Goal: Task Accomplishment & Management: Manage account settings

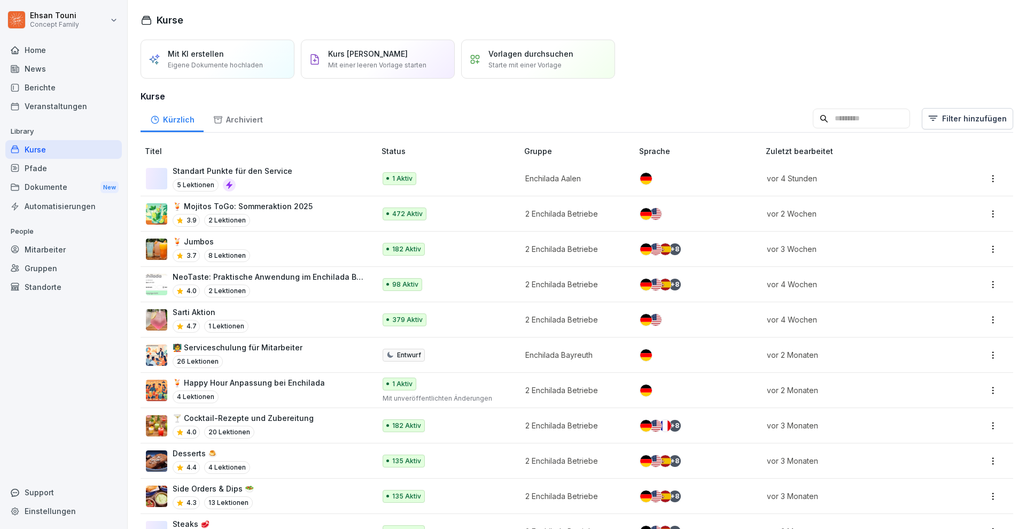
click at [62, 148] on div "Kurse" at bounding box center [63, 149] width 116 height 19
click at [75, 146] on div "Kurse" at bounding box center [63, 149] width 116 height 19
click at [401, 66] on p "Mit einer leeren Vorlage starten" at bounding box center [377, 65] width 98 height 10
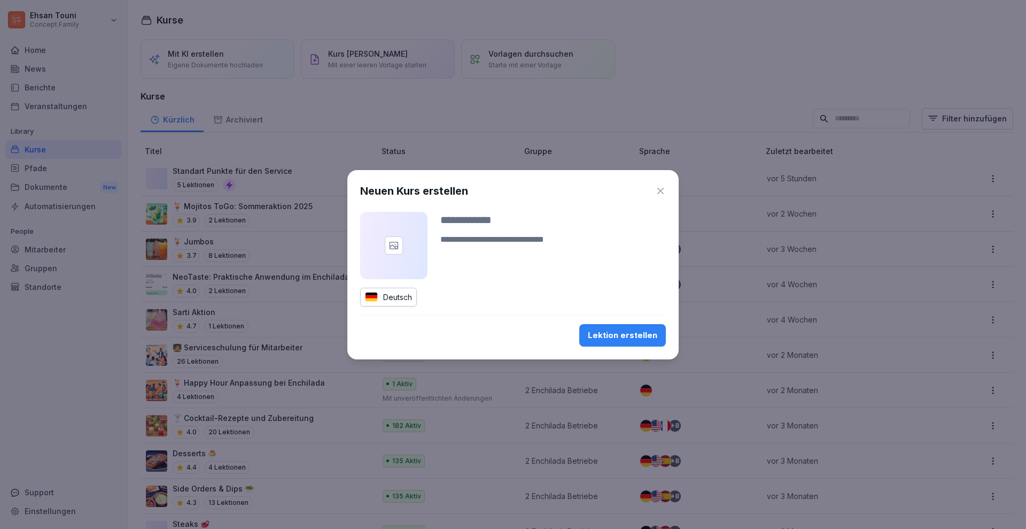
click at [671, 196] on div "Neuen Kurs erstellen Deutsch Lektion erstellen" at bounding box center [512, 264] width 331 height 189
click at [651, 186] on div "Neuen Kurs erstellen" at bounding box center [513, 191] width 306 height 16
click at [663, 187] on icon "button" at bounding box center [660, 190] width 11 height 11
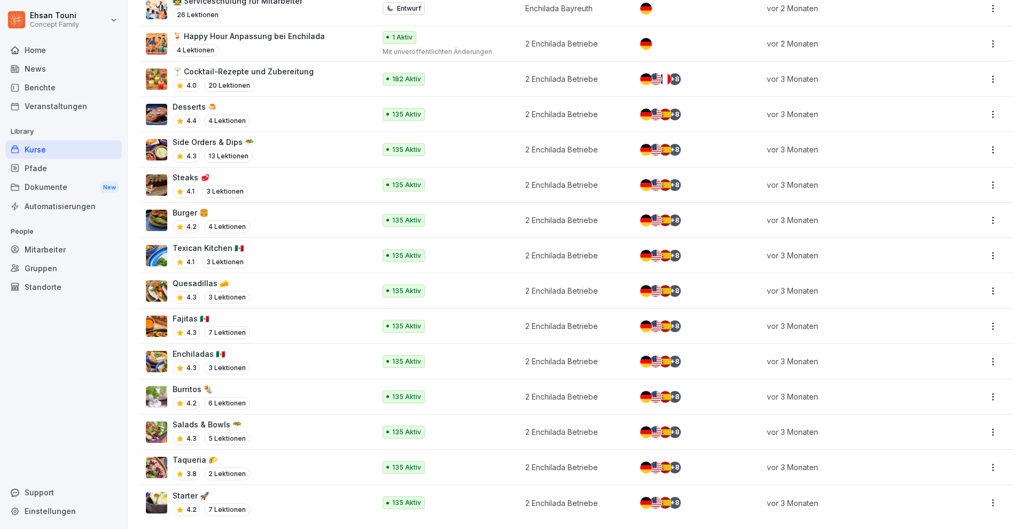
scroll to position [356, 0]
click at [296, 490] on div "Starter 🚀 4.2 7 Lektionen" at bounding box center [255, 503] width 219 height 26
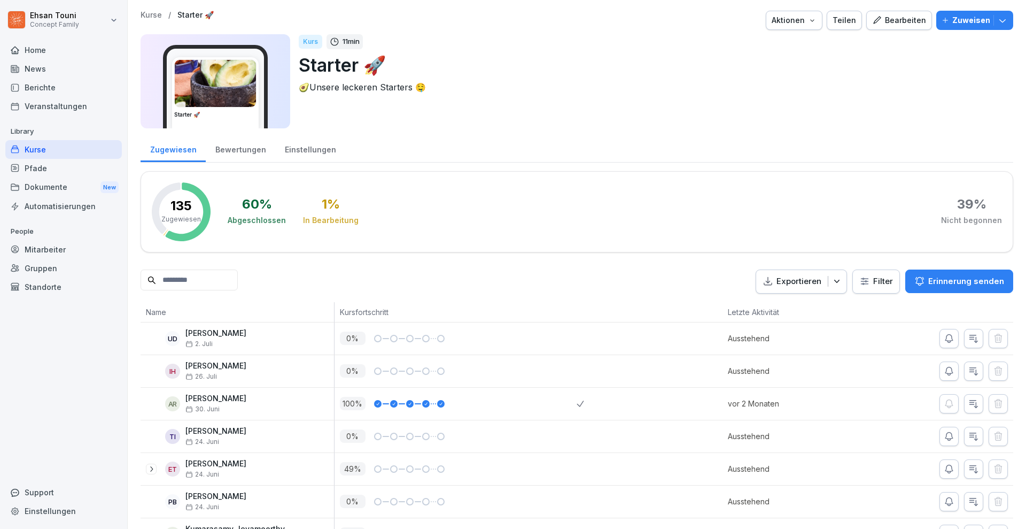
click at [891, 20] on div "Bearbeiten" at bounding box center [899, 20] width 54 height 12
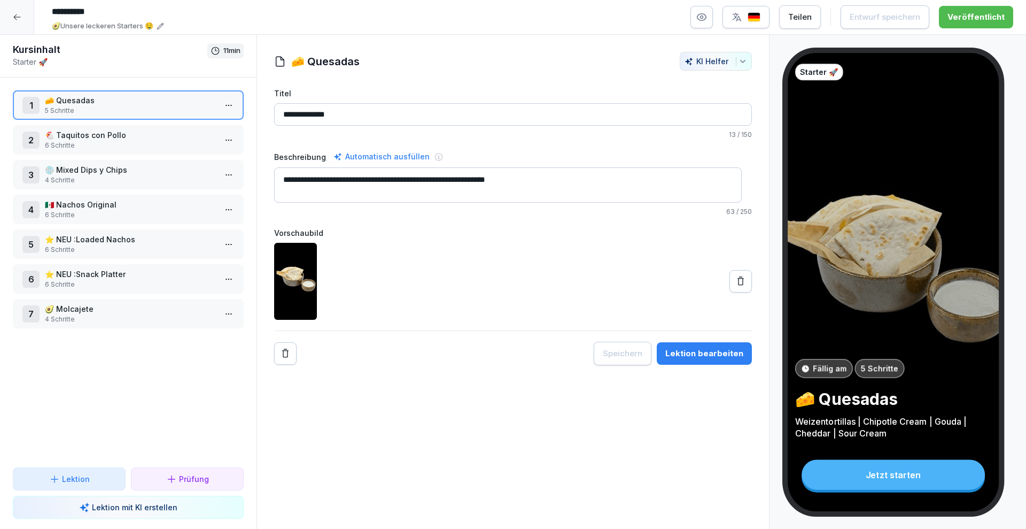
click at [7, 6] on div at bounding box center [17, 17] width 34 height 34
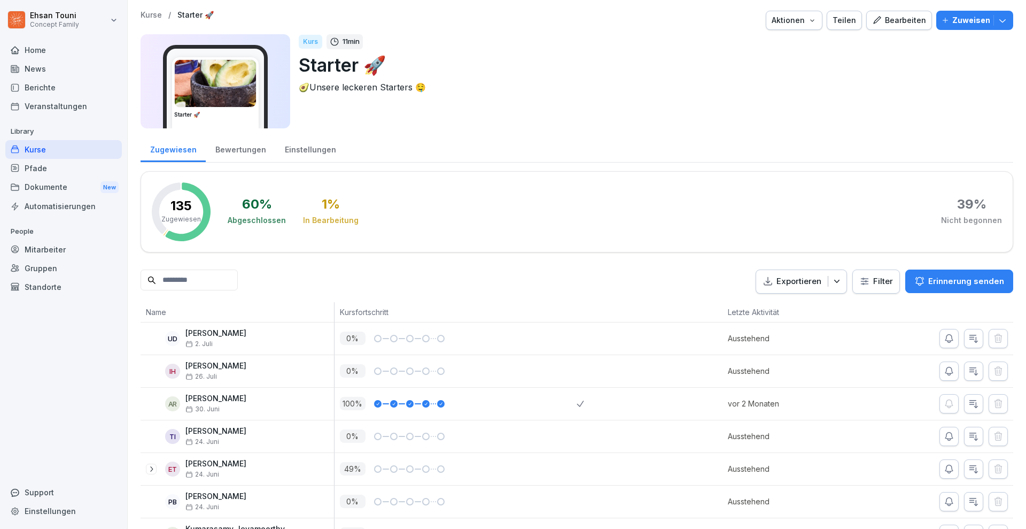
click at [49, 148] on div "Kurse" at bounding box center [63, 149] width 116 height 19
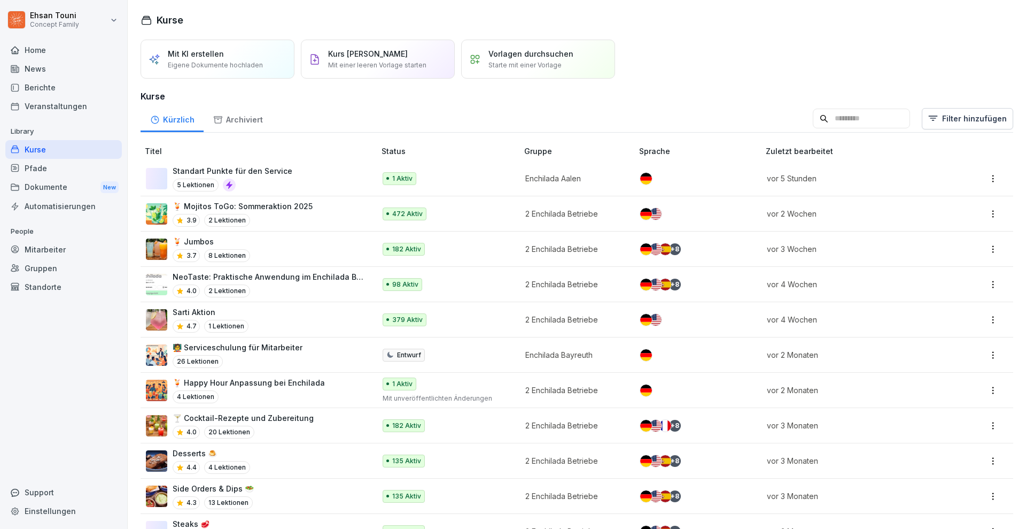
click at [363, 67] on p "Mit einer leeren Vorlage starten" at bounding box center [377, 65] width 98 height 10
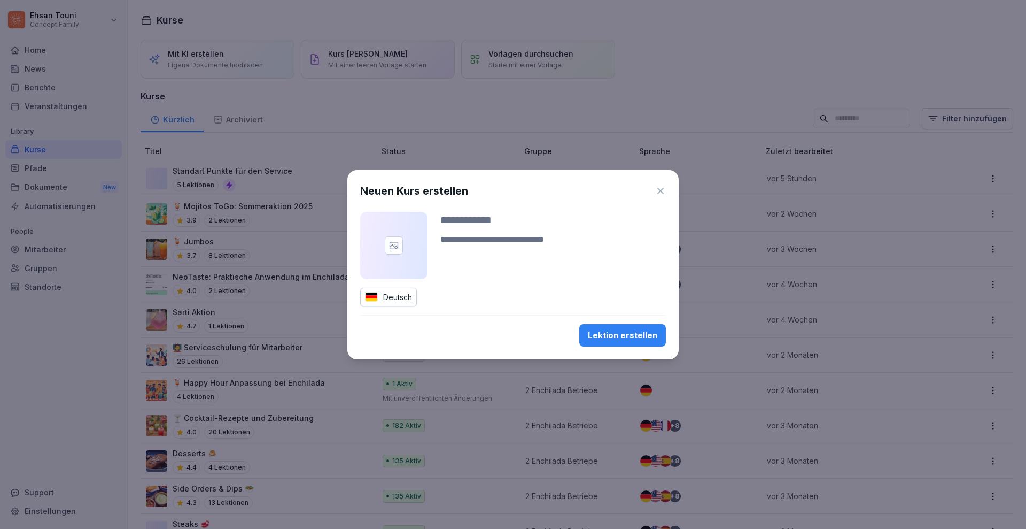
click at [475, 218] on input at bounding box center [553, 220] width 226 height 16
type input "****"
click at [635, 340] on button "Lektion erstellen" at bounding box center [622, 335] width 87 height 22
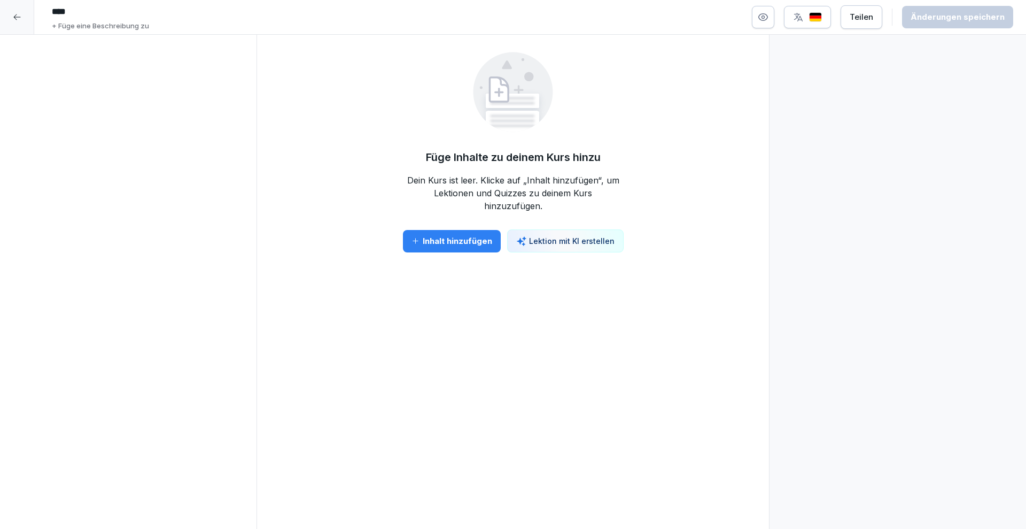
click at [465, 250] on button "Inhalt hinzufügen" at bounding box center [452, 241] width 98 height 22
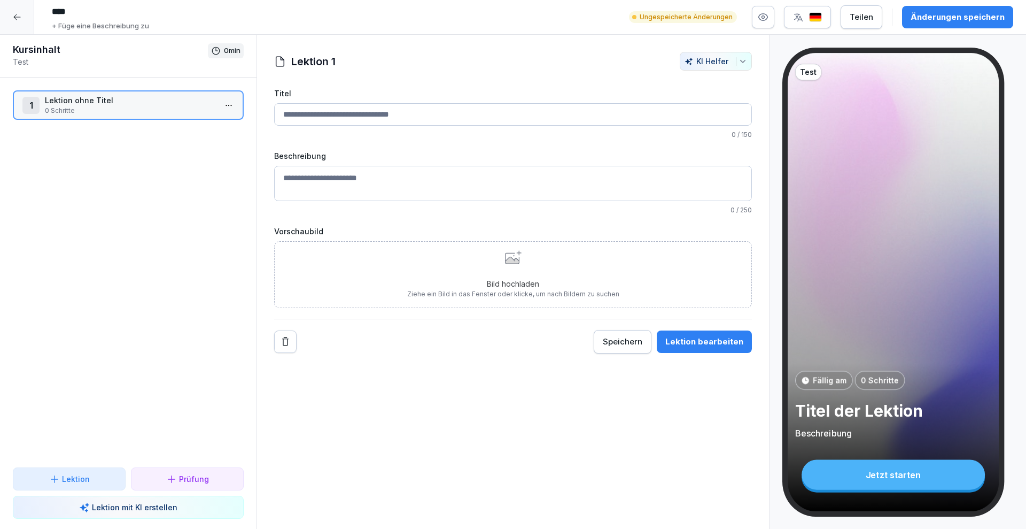
click at [153, 104] on p "Lektion ohne Titel" at bounding box center [130, 100] width 171 height 11
click at [217, 102] on html "**** + Füge eine Beschreibung zu Ungespeicherte Änderungen Teilen Änderungen sp…" at bounding box center [513, 264] width 1026 height 529
click at [198, 255] on html "**** + Füge eine Beschreibung zu Ungespeicherte Änderungen Teilen Änderungen sp…" at bounding box center [513, 264] width 1026 height 529
click at [103, 479] on div "Lektion" at bounding box center [69, 478] width 95 height 11
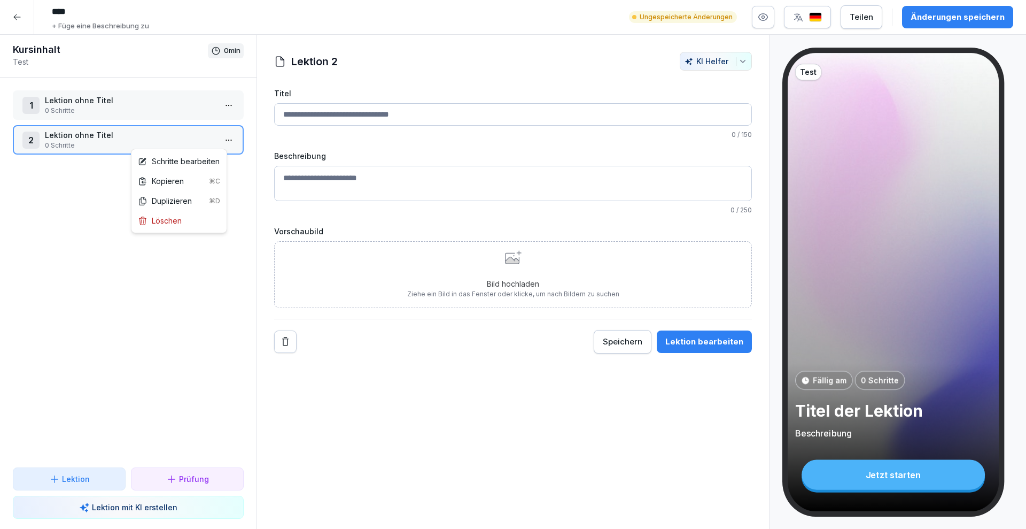
click at [222, 139] on html "**** + Füge eine Beschreibung zu Ungespeicherte Änderungen Teilen Änderungen sp…" at bounding box center [513, 264] width 1026 height 529
click at [171, 222] on div "Löschen" at bounding box center [160, 220] width 44 height 11
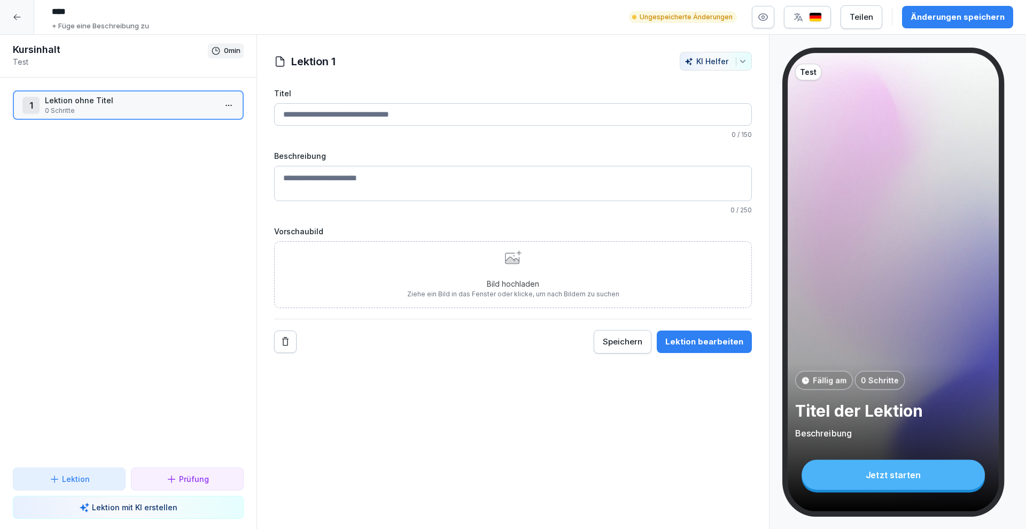
click at [112, 98] on p "Lektion ohne Titel" at bounding box center [130, 100] width 171 height 11
click at [354, 125] on input "Titel" at bounding box center [513, 114] width 478 height 22
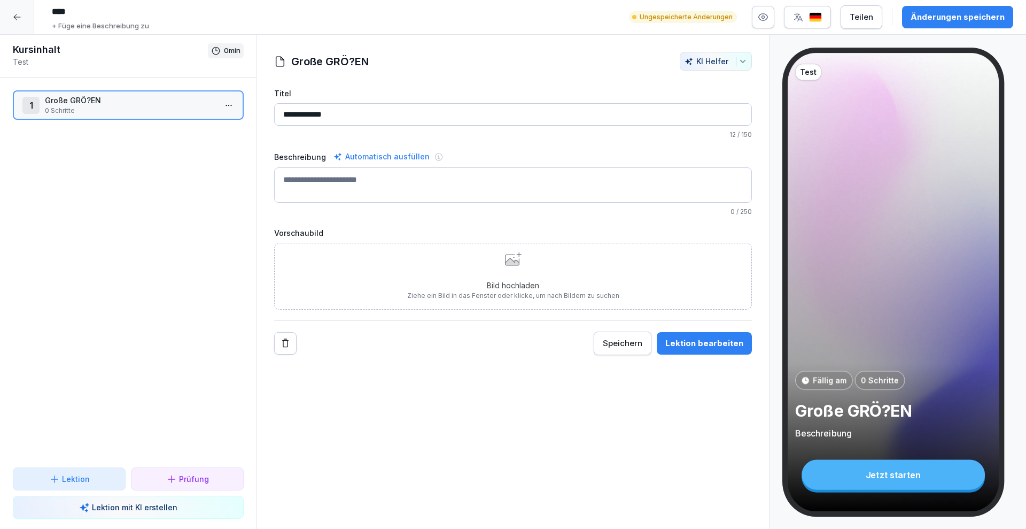
type input "**********"
click at [681, 341] on div "Lektion bearbeiten" at bounding box center [704, 343] width 78 height 12
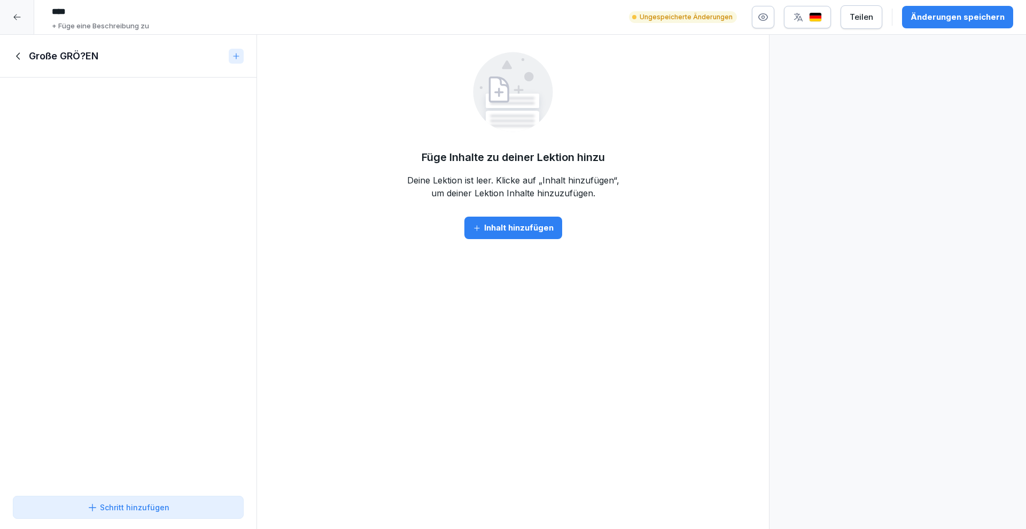
click at [516, 229] on div "Inhalt hinzufügen" at bounding box center [513, 228] width 81 height 12
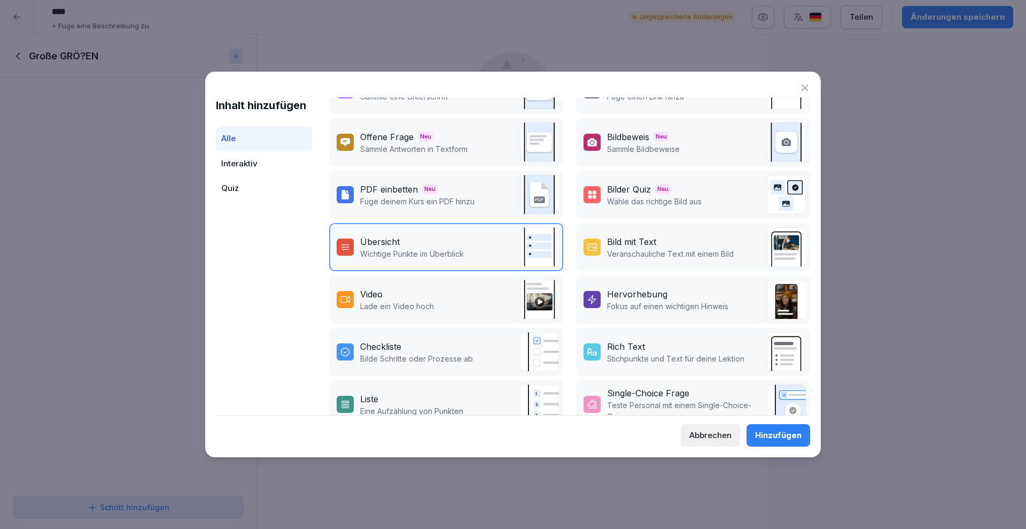
scroll to position [32, 0]
click at [264, 183] on div "Quiz" at bounding box center [264, 188] width 96 height 25
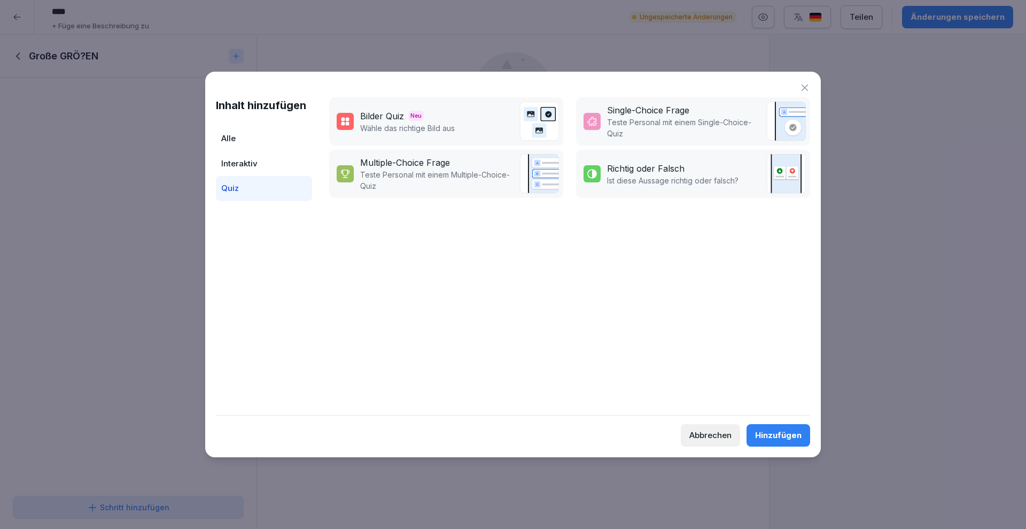
scroll to position [0, 0]
click at [262, 162] on div "Interaktiv" at bounding box center [264, 163] width 96 height 25
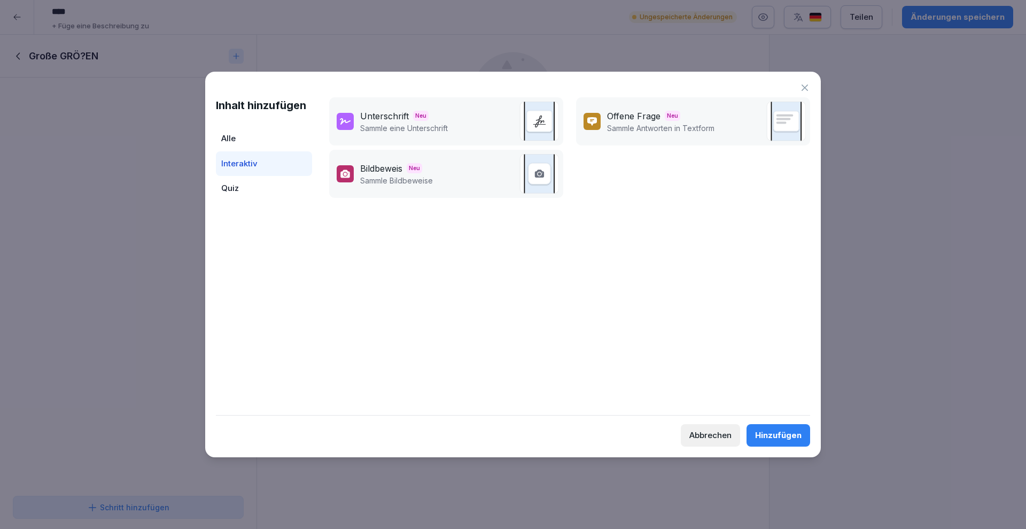
click at [256, 134] on div "Alle" at bounding box center [264, 138] width 96 height 25
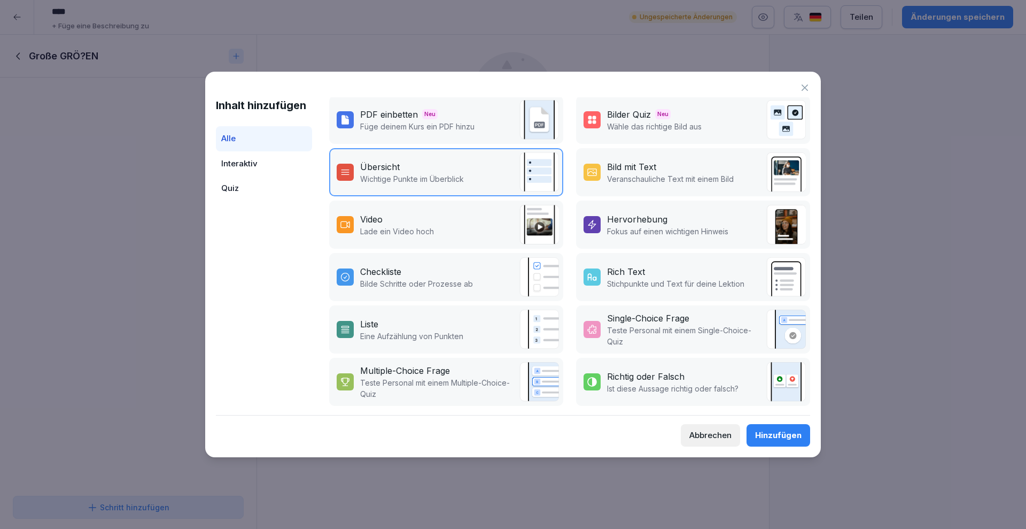
scroll to position [115, 0]
click at [408, 226] on p "Lade ein Video hoch" at bounding box center [397, 231] width 74 height 11
click at [427, 330] on p "Eine Aufzählung von Punkten" at bounding box center [411, 335] width 103 height 11
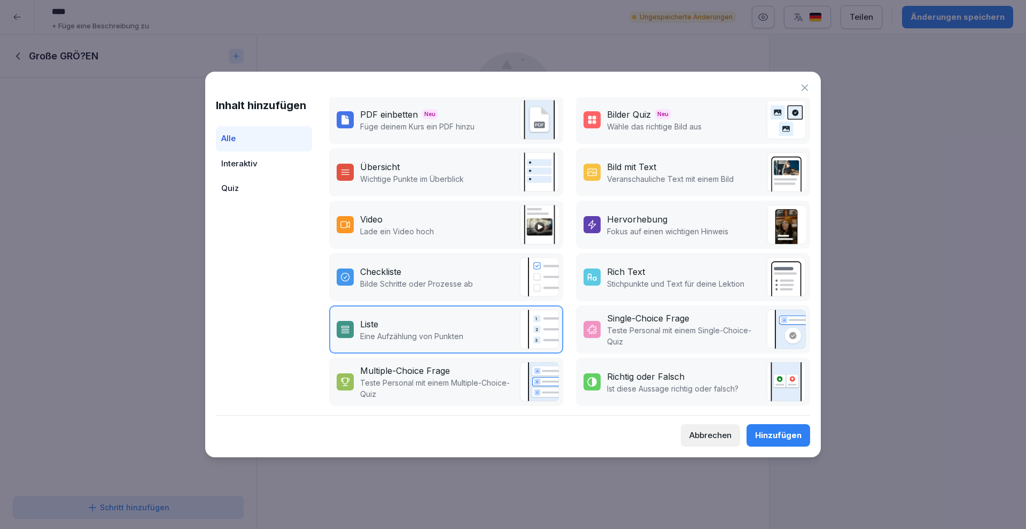
click at [795, 437] on div "Hinzufügen" at bounding box center [778, 435] width 46 height 12
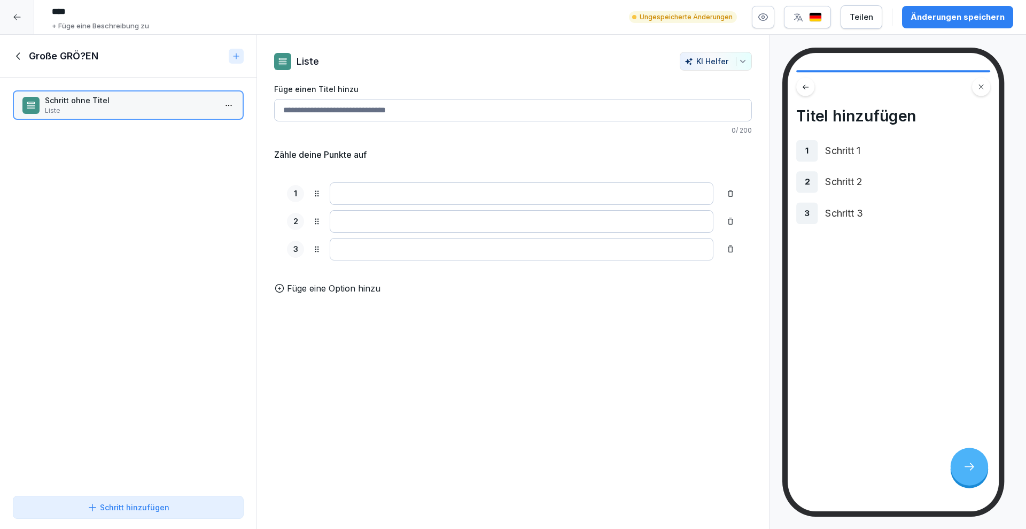
click at [309, 110] on input "Füge einen Titel hinzu" at bounding box center [513, 110] width 478 height 22
type input "*"
type input "**********"
click at [379, 192] on input at bounding box center [522, 193] width 384 height 22
type input "**********"
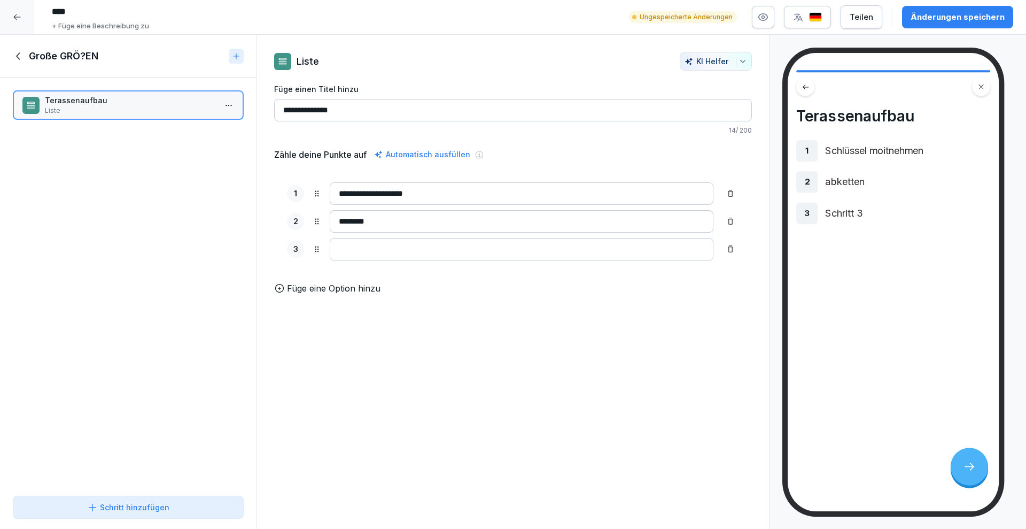
type input "********"
type input "**********"
click at [150, 509] on div "Schritt hinzufügen" at bounding box center [128, 506] width 82 height 11
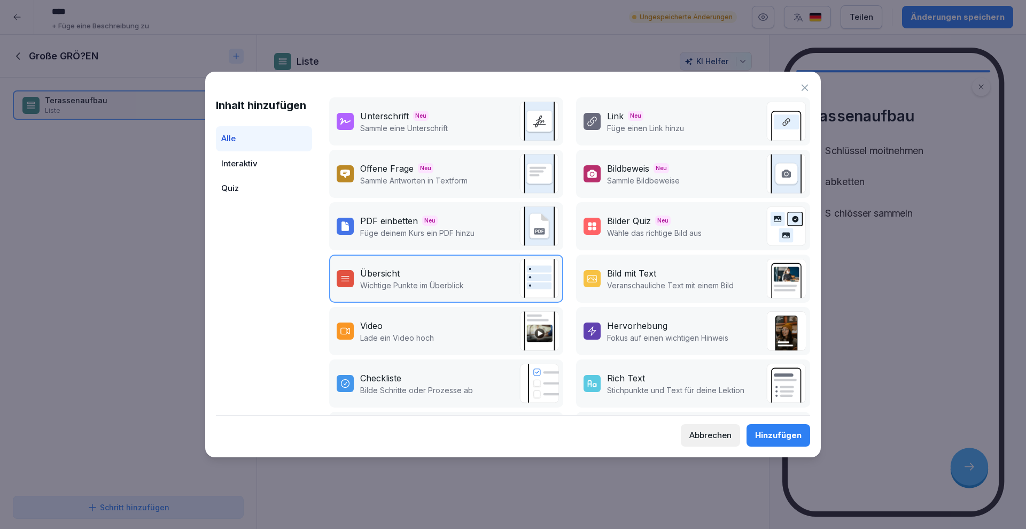
click at [409, 338] on p "Lade ein Video hoch" at bounding box center [397, 337] width 74 height 11
click at [782, 427] on button "Hinzufügen" at bounding box center [779, 435] width 64 height 22
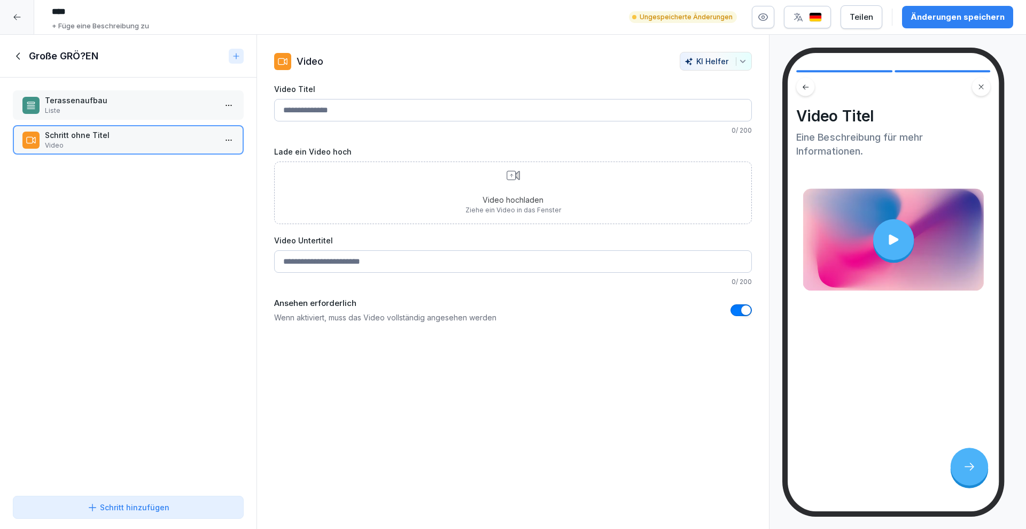
click at [326, 108] on input "Video Titel" at bounding box center [513, 110] width 478 height 22
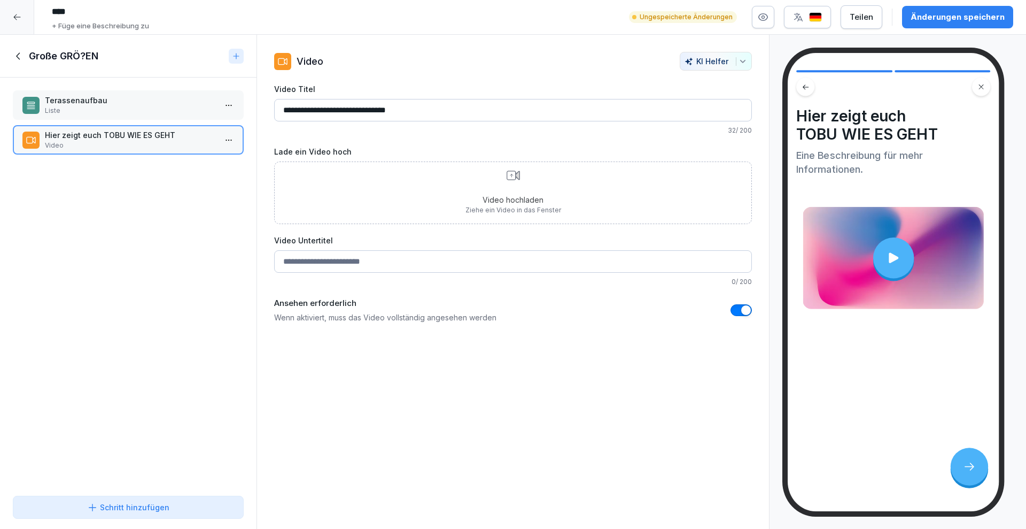
type input "**********"
click at [144, 500] on button "Schritt hinzufügen" at bounding box center [128, 506] width 231 height 23
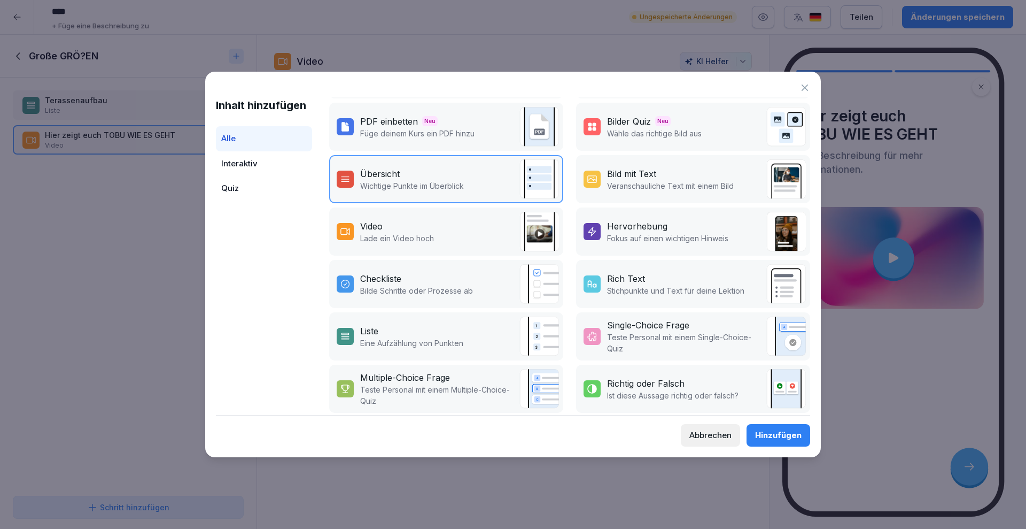
scroll to position [116, 0]
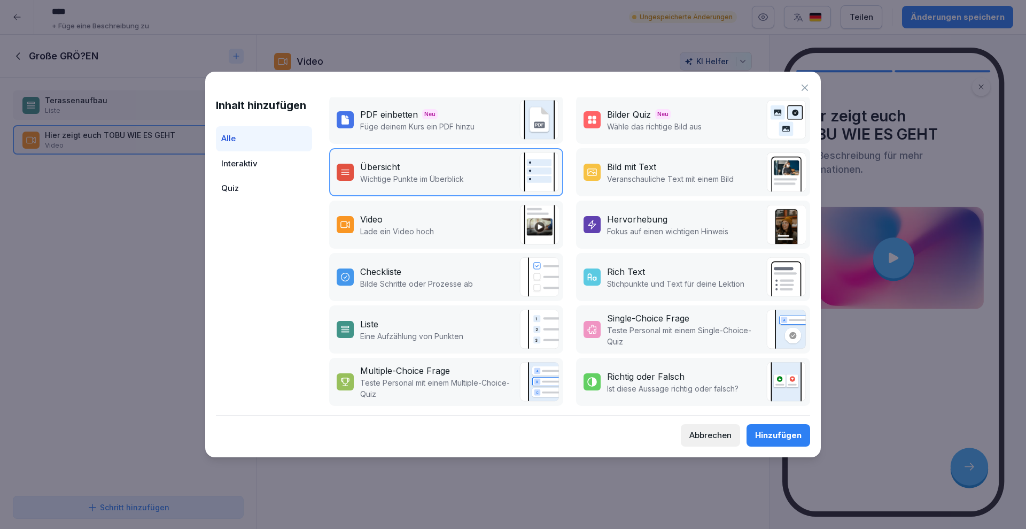
click at [465, 377] on p "Teste Personal mit einem Multiple-Choice-Quiz" at bounding box center [437, 388] width 154 height 22
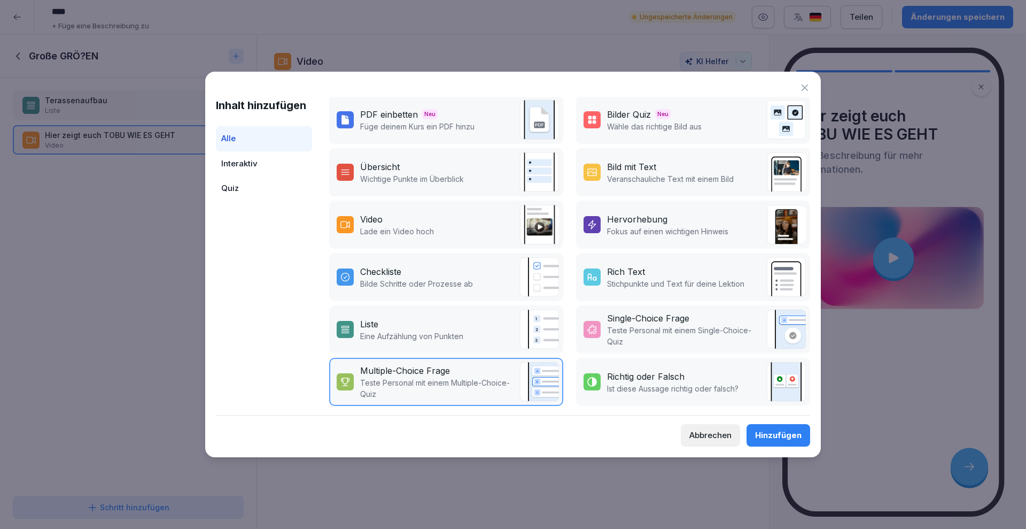
click at [795, 431] on div "Hinzufügen" at bounding box center [778, 435] width 46 height 12
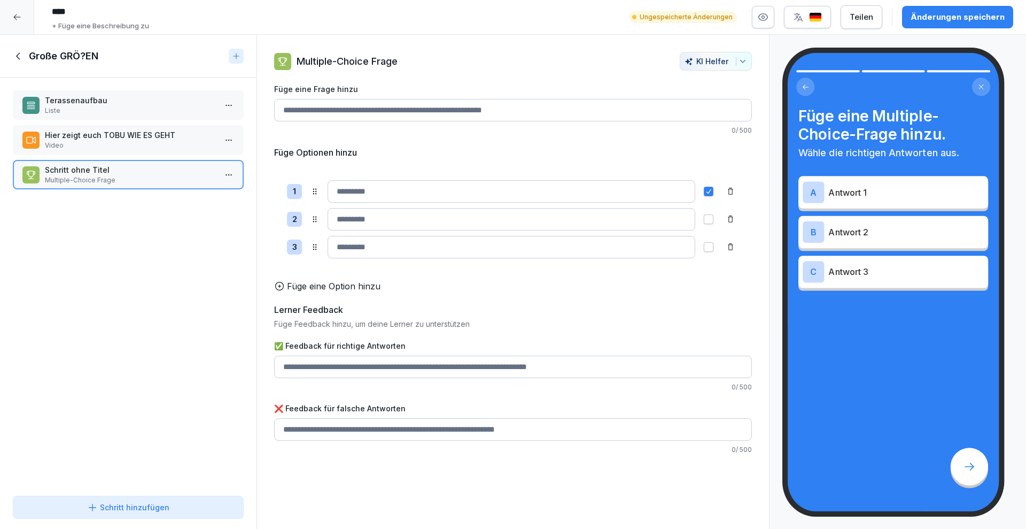
click at [346, 111] on input "Füge eine Frage hinzu" at bounding box center [513, 110] width 478 height 22
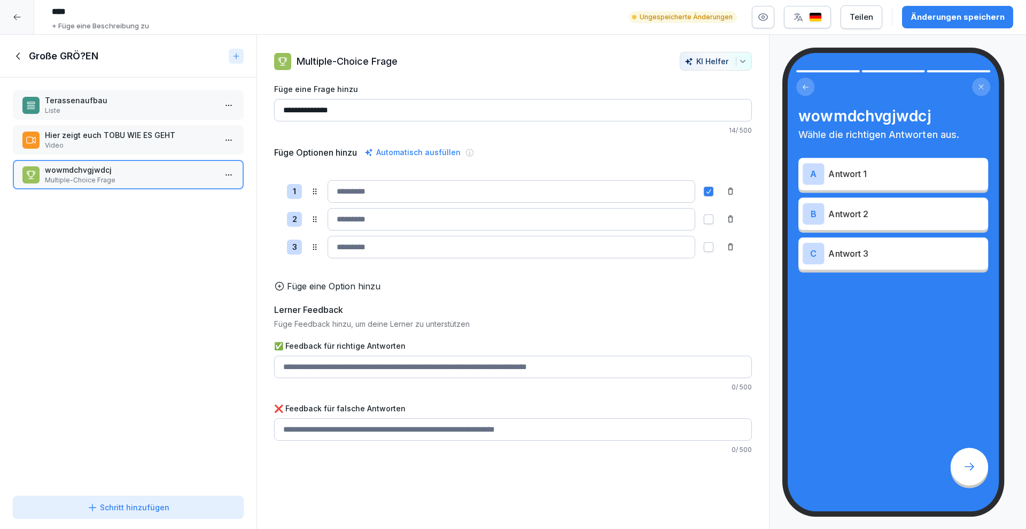
type input "**********"
click at [383, 211] on input at bounding box center [512, 219] width 368 height 22
click at [382, 197] on input at bounding box center [512, 191] width 368 height 22
click at [382, 224] on input at bounding box center [512, 219] width 368 height 22
click at [369, 252] on input at bounding box center [512, 247] width 368 height 22
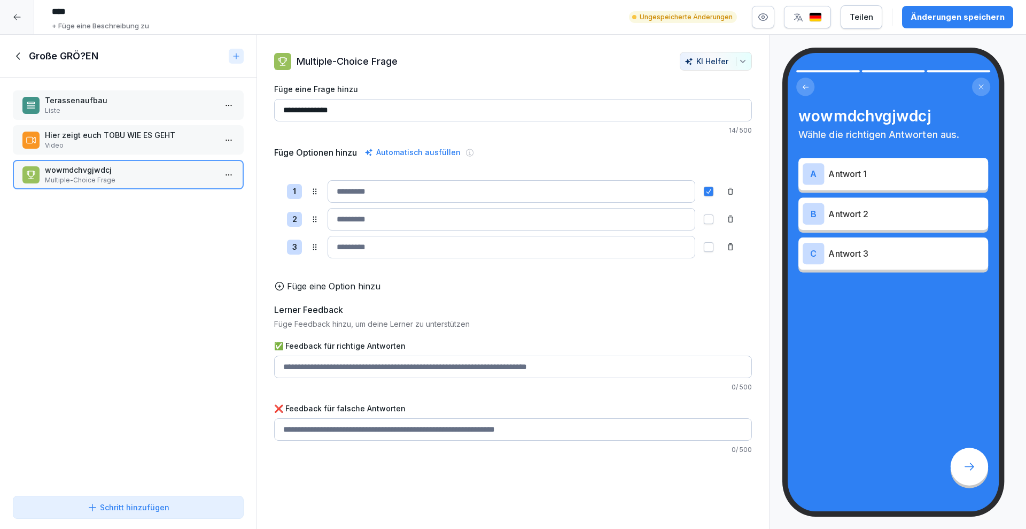
click at [355, 378] on input "✅ Feedback für richtige Antworten" at bounding box center [513, 366] width 478 height 22
click at [704, 215] on button "button" at bounding box center [709, 219] width 10 height 10
click at [704, 191] on button "button" at bounding box center [709, 192] width 10 height 10
click at [348, 378] on input "✅ Feedback für richtige Antworten" at bounding box center [513, 366] width 478 height 22
click at [365, 439] on input "✅ Feedback für richtige Antworten" at bounding box center [513, 429] width 478 height 22
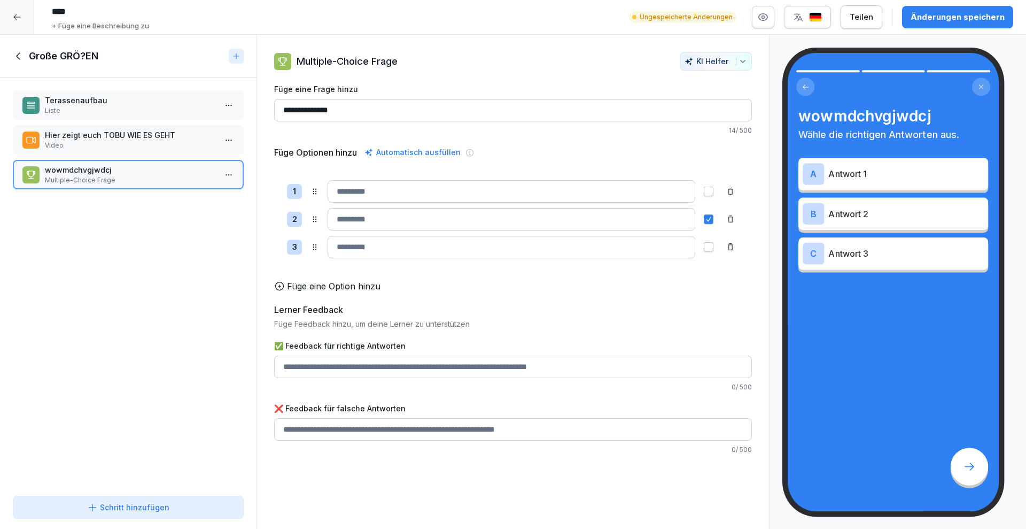
click at [14, 30] on div at bounding box center [17, 17] width 34 height 34
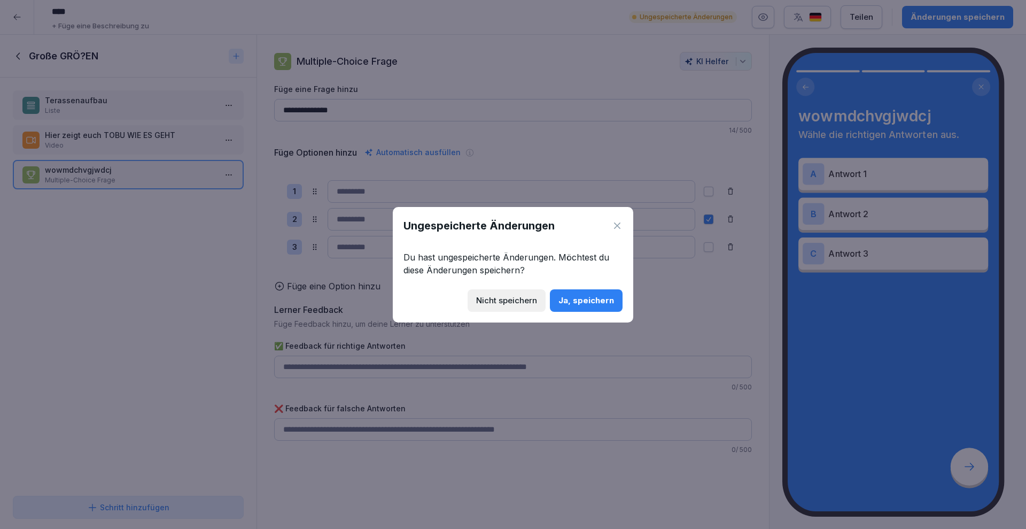
click at [519, 299] on div "Nicht speichern" at bounding box center [506, 300] width 61 height 12
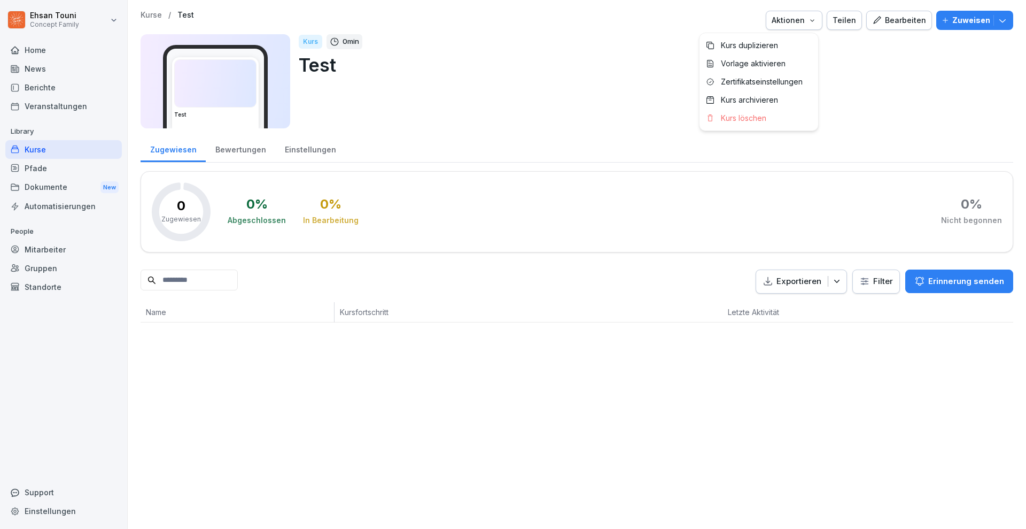
click at [815, 23] on button "Aktionen" at bounding box center [794, 20] width 57 height 19
click at [758, 113] on p "Kurs löschen" at bounding box center [743, 118] width 45 height 10
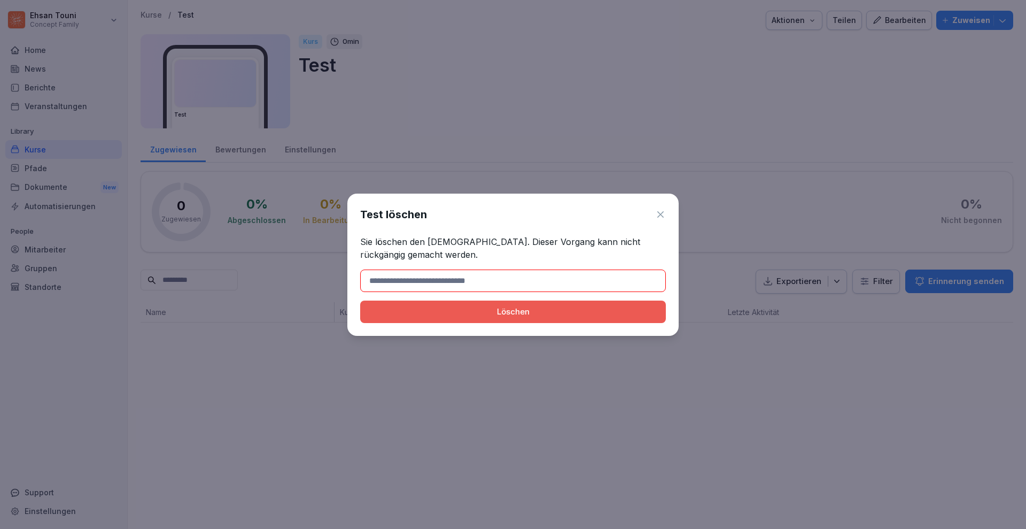
click at [463, 307] on div "Löschen" at bounding box center [513, 312] width 289 height 12
click at [407, 279] on input at bounding box center [513, 280] width 306 height 22
type input "****"
click at [441, 313] on div "Löschen" at bounding box center [513, 312] width 289 height 12
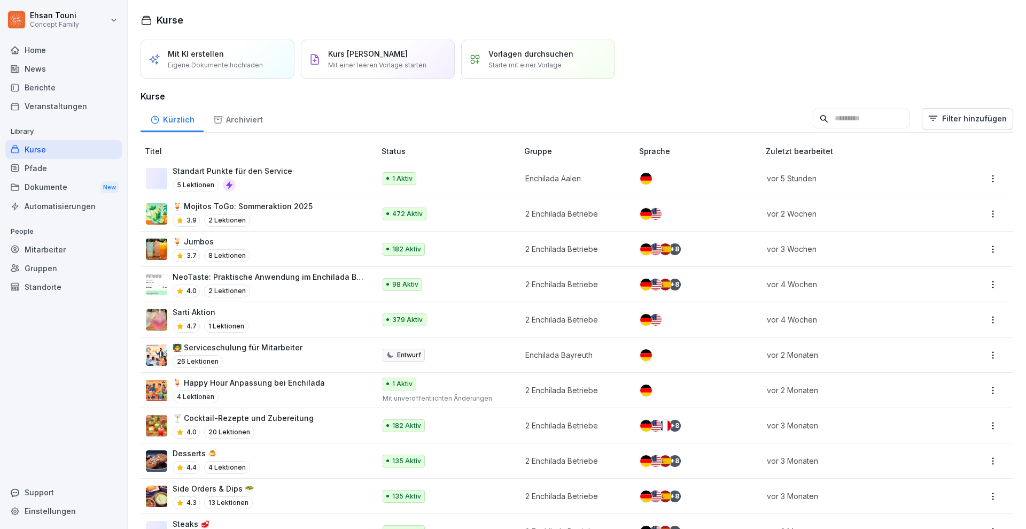
click at [216, 50] on p "Mit KI erstellen" at bounding box center [196, 53] width 56 height 11
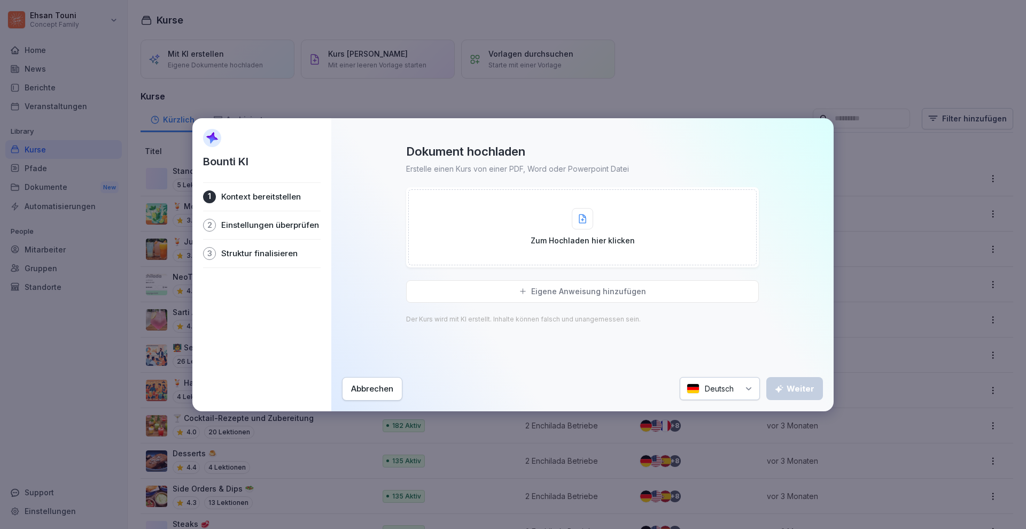
click at [571, 244] on p "Zum Hochladen hier klicken" at bounding box center [583, 240] width 104 height 11
click at [581, 293] on p "Eigene Anweisung hinzufügen" at bounding box center [588, 291] width 115 height 10
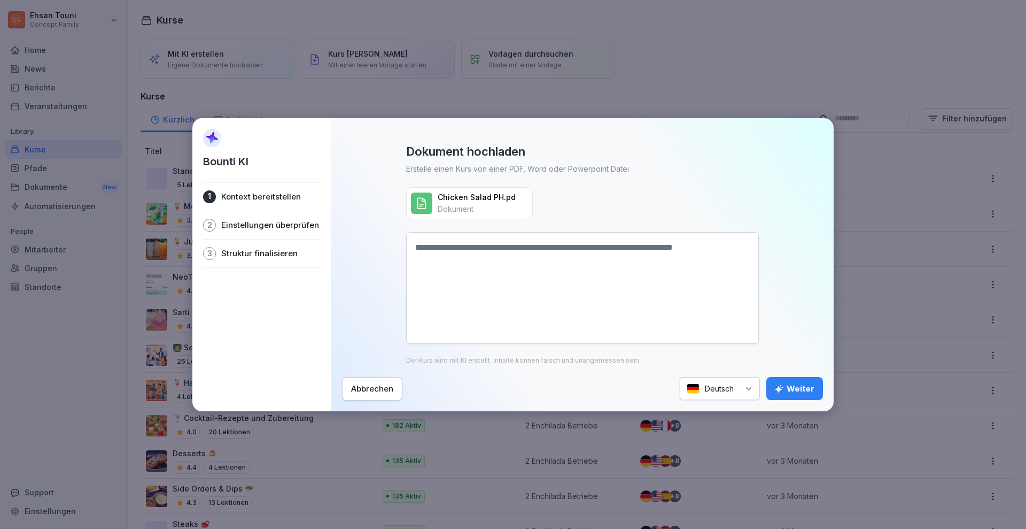
click at [534, 297] on textarea at bounding box center [582, 288] width 353 height 112
type textarea "**********"
click at [789, 383] on div "Weiter" at bounding box center [795, 389] width 40 height 12
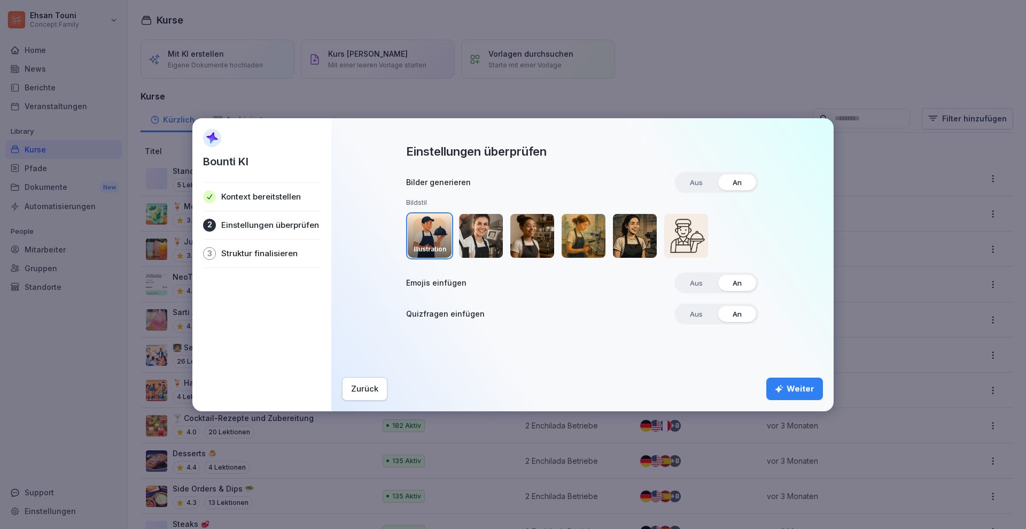
click at [631, 227] on img "button" at bounding box center [635, 236] width 44 height 44
click at [423, 233] on img "button" at bounding box center [430, 236] width 44 height 44
click at [618, 227] on img "button" at bounding box center [635, 236] width 44 height 44
click at [787, 391] on div "Weiter" at bounding box center [795, 389] width 40 height 12
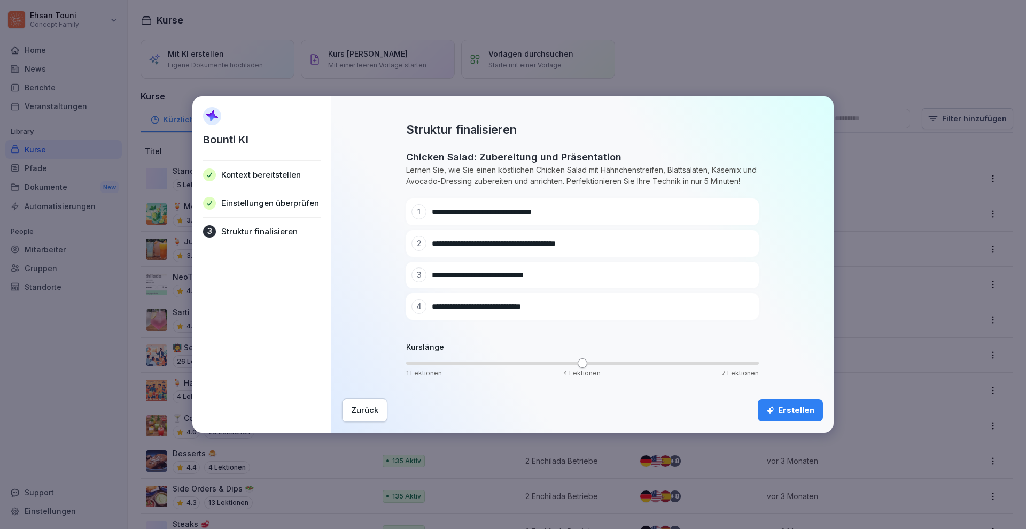
click at [803, 405] on div "Erstellen" at bounding box center [790, 410] width 48 height 12
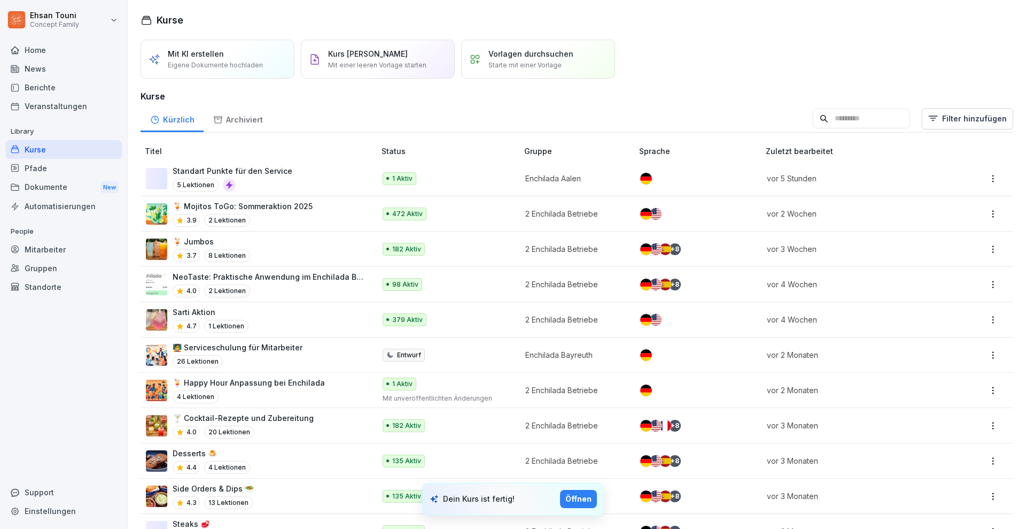
click at [589, 500] on div "Öffnen" at bounding box center [578, 499] width 26 height 12
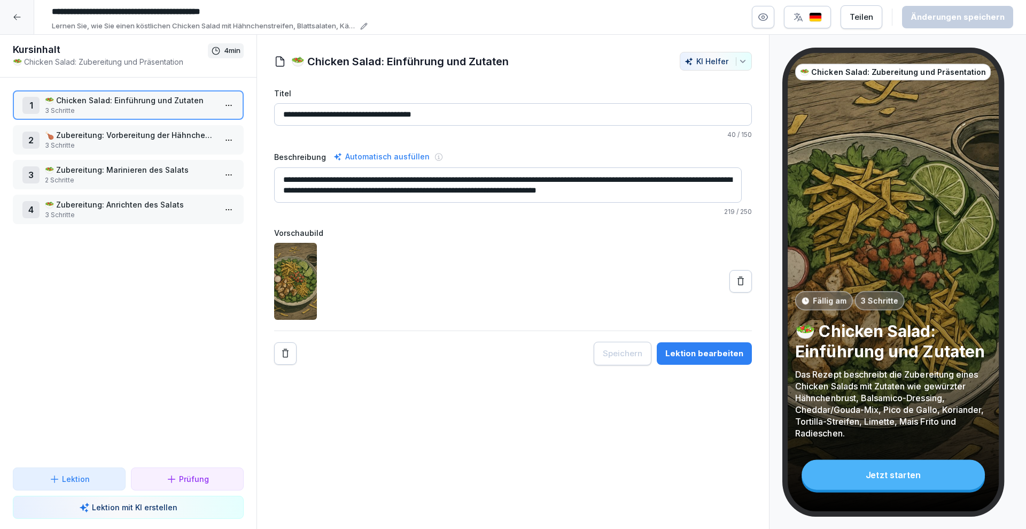
click at [724, 354] on div "Lektion bearbeiten" at bounding box center [704, 353] width 78 height 12
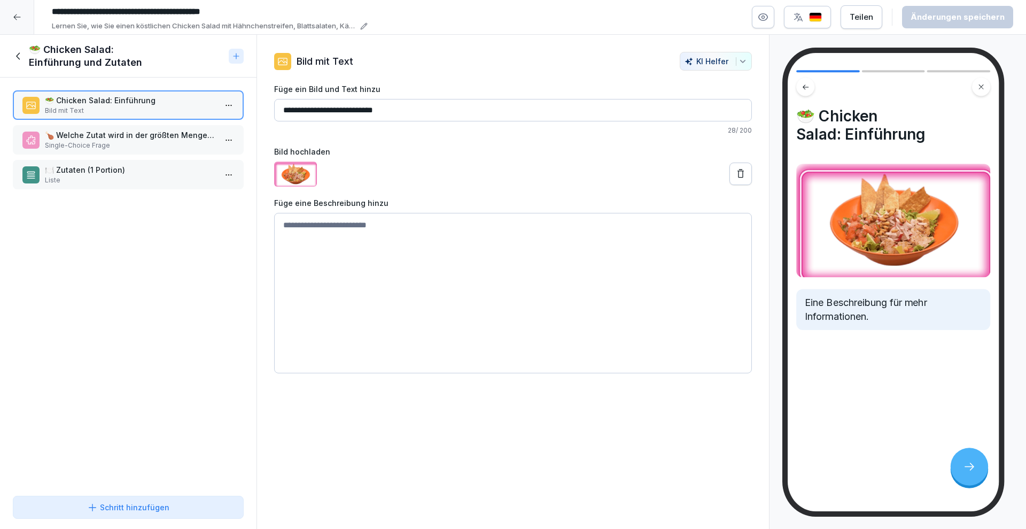
click at [139, 142] on p "Single-Choice Frage" at bounding box center [130, 146] width 171 height 10
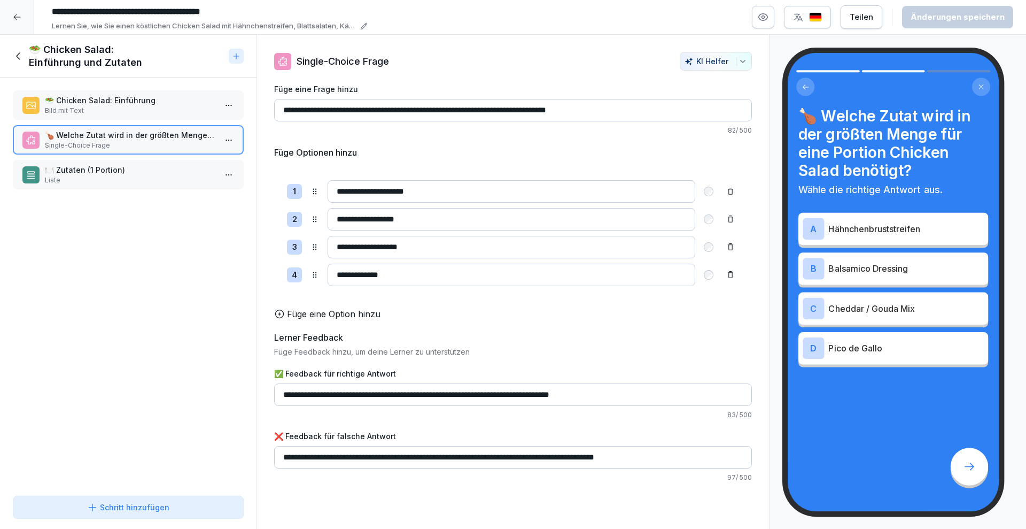
click at [122, 167] on p "🍽️ Zutaten (1 Portion)" at bounding box center [130, 169] width 171 height 11
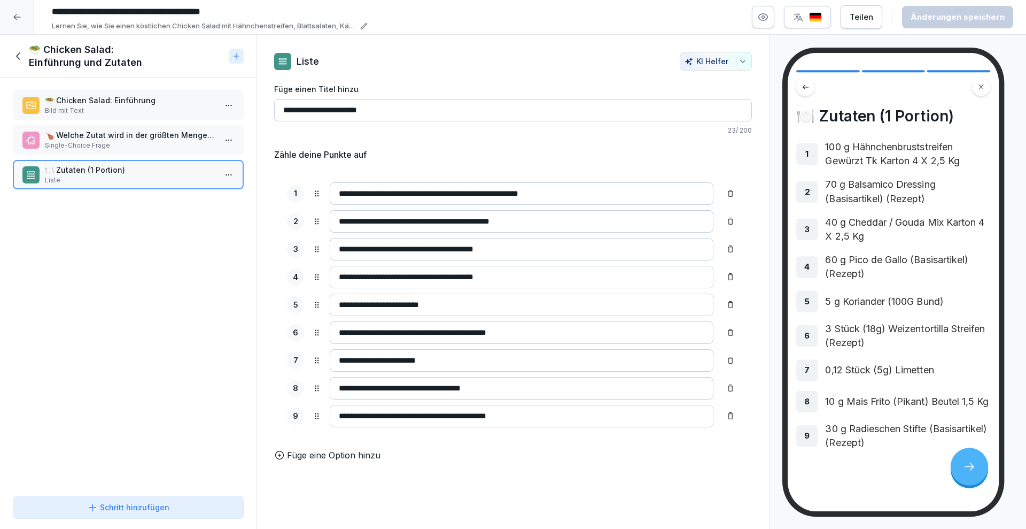
click at [343, 112] on input "**********" at bounding box center [513, 110] width 478 height 22
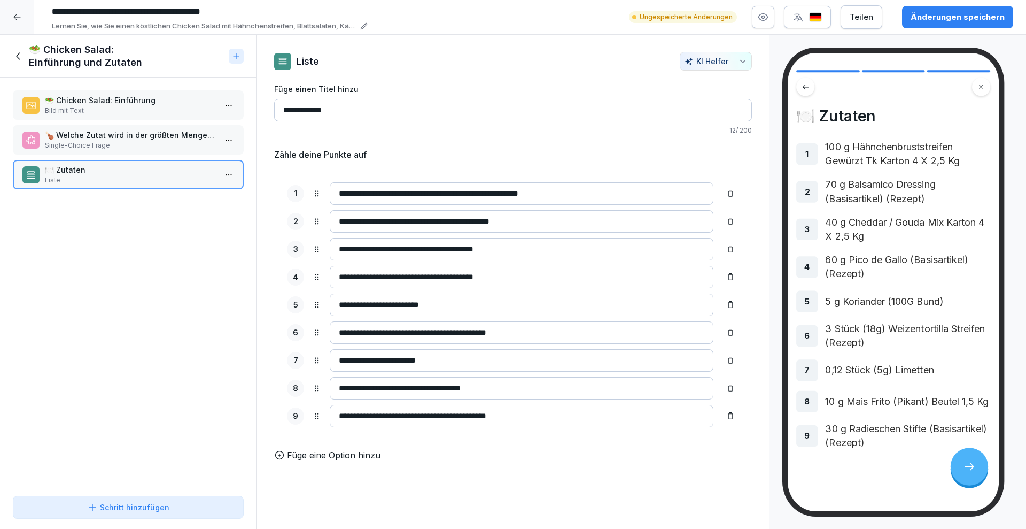
type input "**********"
drag, startPoint x: 572, startPoint y: 193, endPoint x: 459, endPoint y: 195, distance: 113.3
click at [459, 195] on input "**********" at bounding box center [522, 193] width 384 height 22
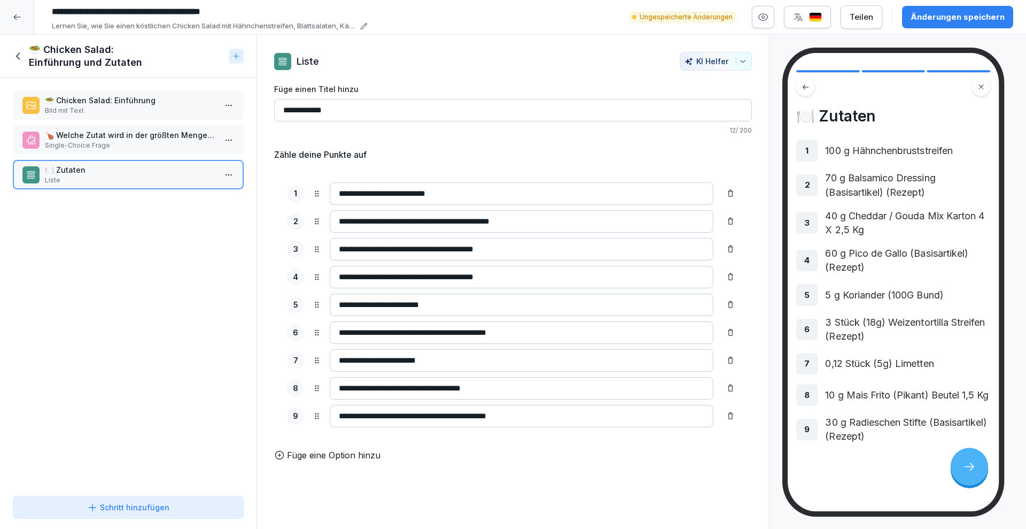
type input "**********"
click at [19, 57] on icon at bounding box center [19, 56] width 12 height 12
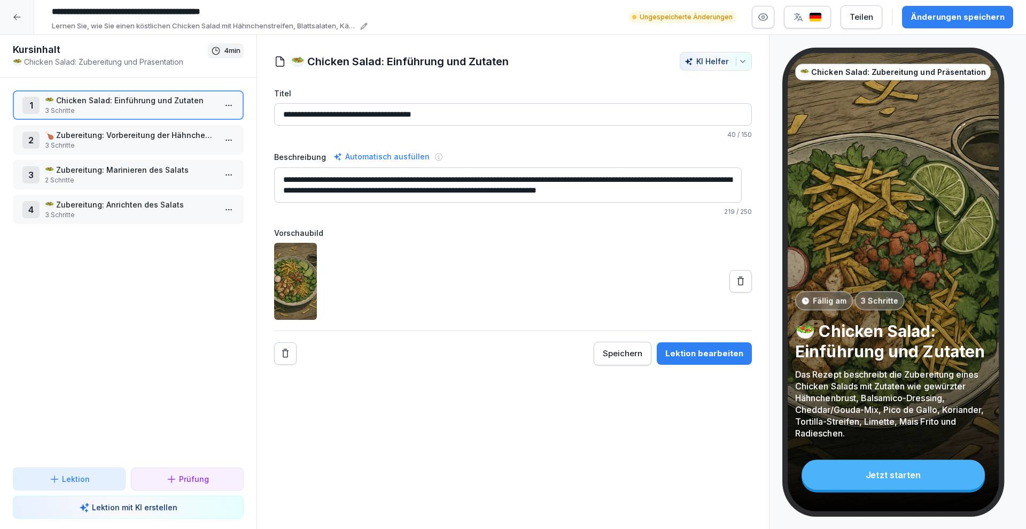
click at [115, 140] on p "🍗 Zubereitung: Vorbereitung der Hähnchenstreifen" at bounding box center [130, 134] width 171 height 11
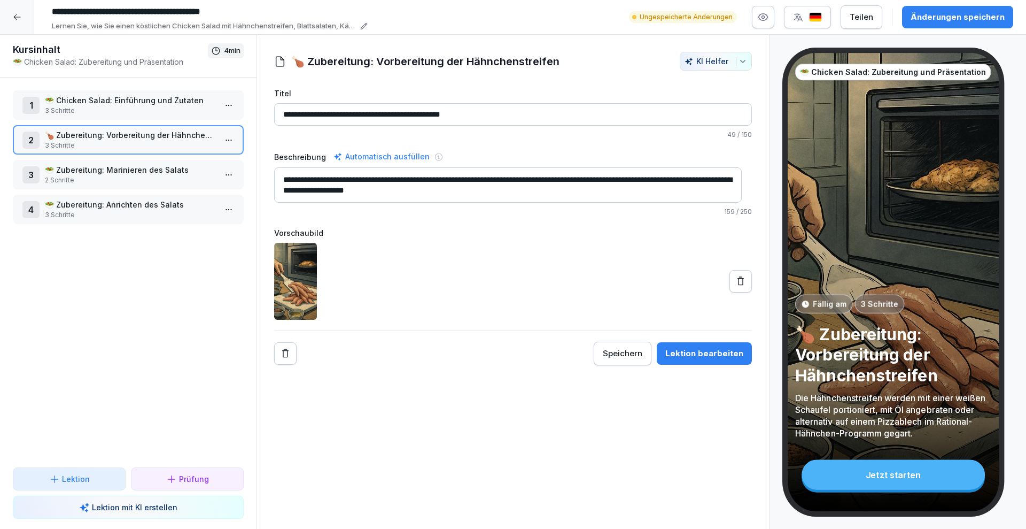
click at [689, 354] on div "Lektion bearbeiten" at bounding box center [704, 353] width 78 height 12
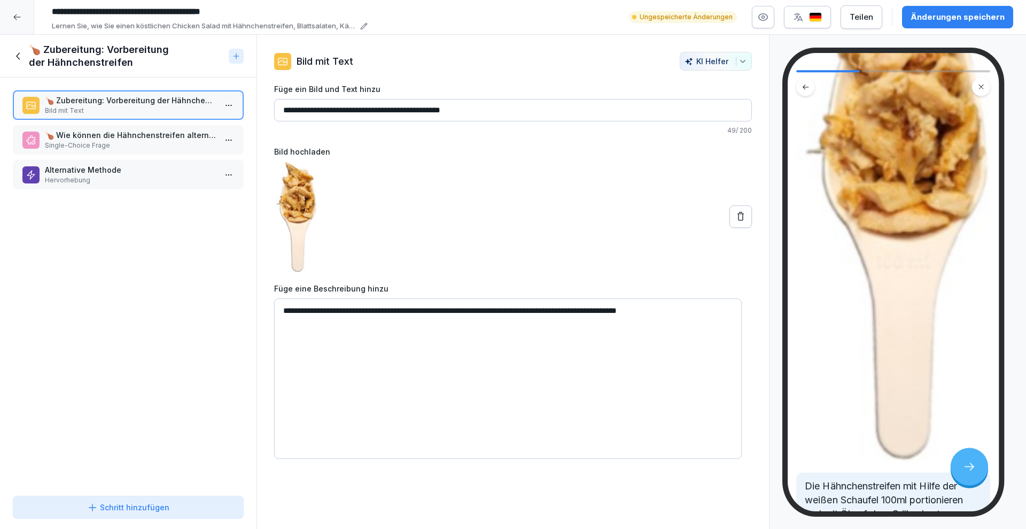
scroll to position [306, 0]
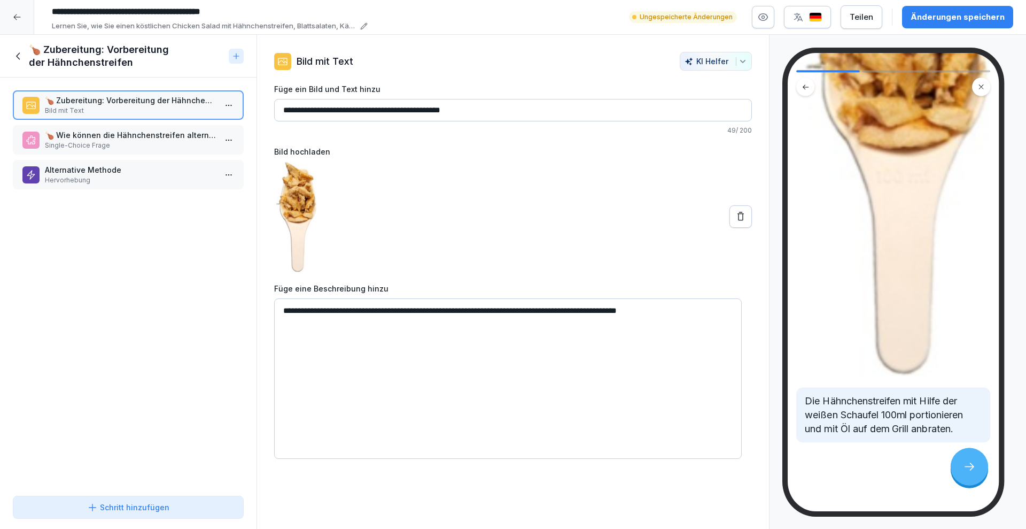
click at [120, 139] on p "🍗 Wie können die Hähnchenstreifen alternativ zubereitet werden, wenn kein Grill…" at bounding box center [130, 134] width 171 height 11
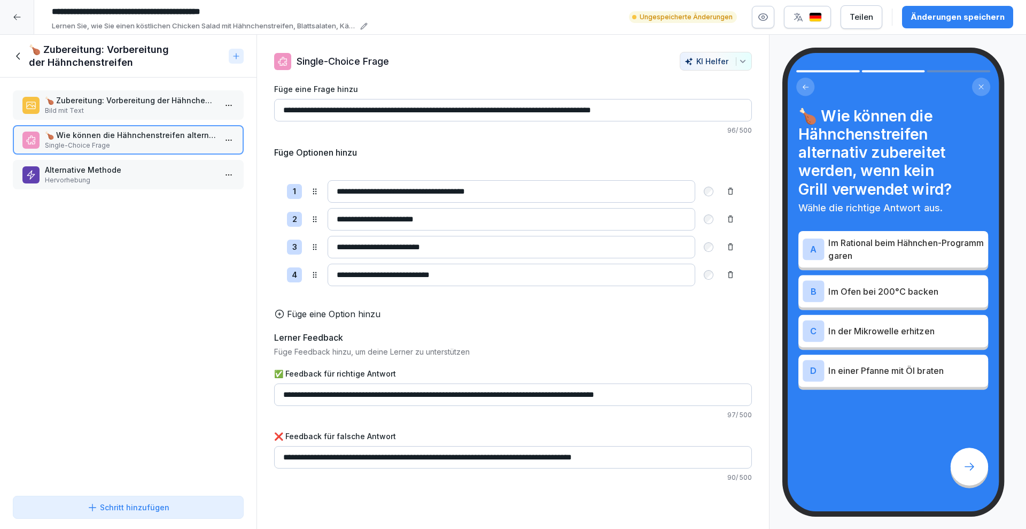
click at [118, 304] on div "🍗 Zubereitung: Vorbereitung der Hähnchenstreifen Bild mit Text 🍗 Wie können die…" at bounding box center [128, 284] width 257 height 414
click at [123, 168] on p "Alternative Methode" at bounding box center [130, 169] width 171 height 11
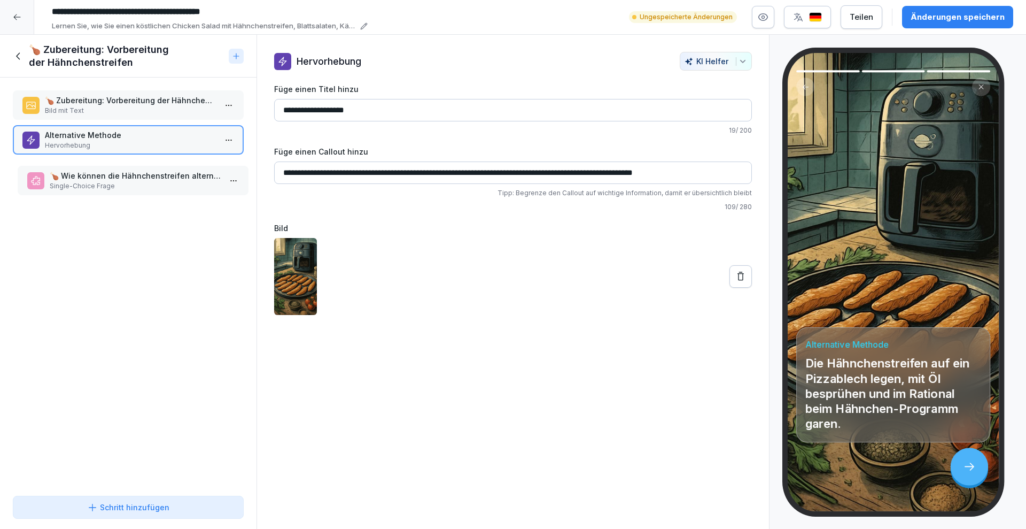
drag, startPoint x: 195, startPoint y: 151, endPoint x: 199, endPoint y: 191, distance: 40.9
click at [162, 165] on p "🍗 Wie können die Hähnchenstreifen alternativ zubereitet werden, wenn kein Grill…" at bounding box center [130, 169] width 171 height 11
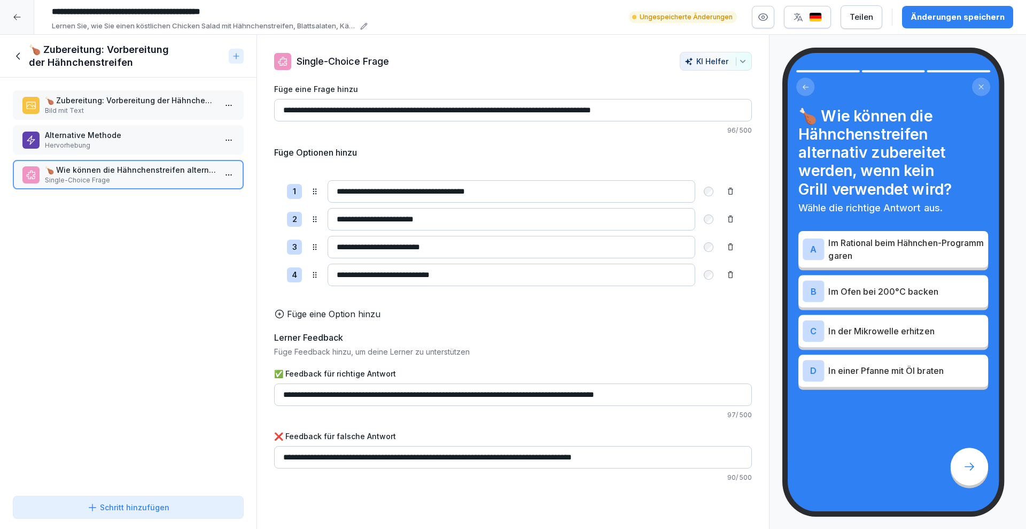
click at [17, 44] on div "🍗 Zubereitung: Vorbereitung der Hähnchenstreifen" at bounding box center [119, 56] width 212 height 26
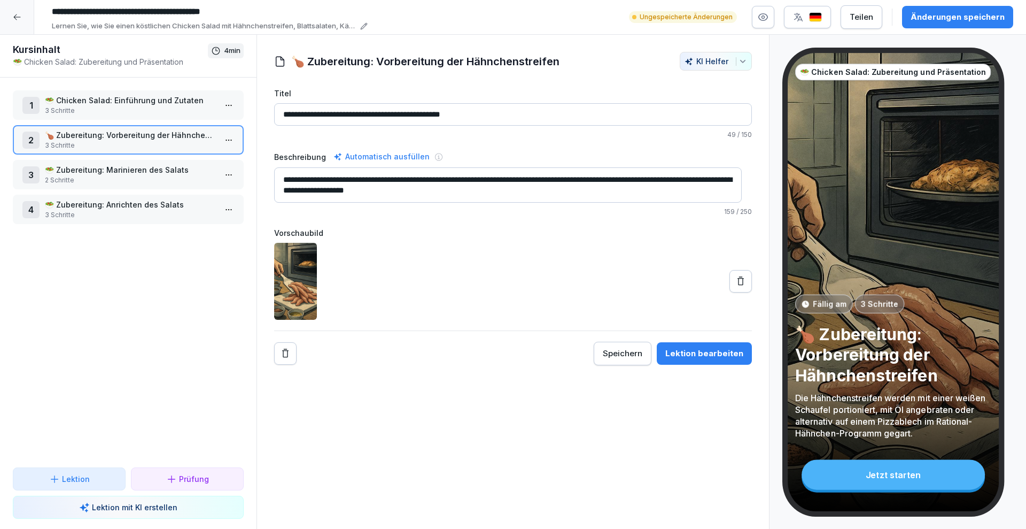
click at [113, 216] on p "3 Schritte" at bounding box center [130, 215] width 171 height 10
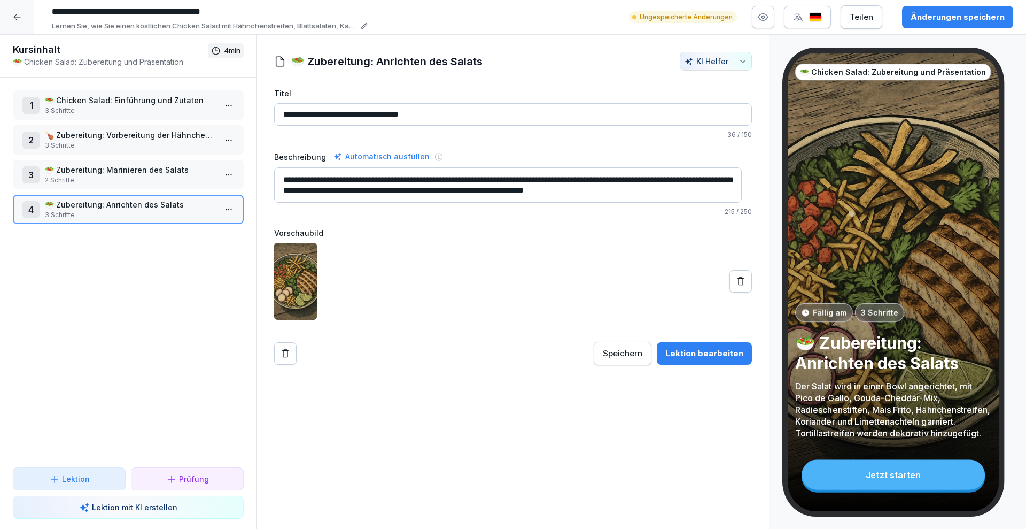
click at [695, 369] on div "**********" at bounding box center [513, 282] width 513 height 494
click at [695, 355] on div "Lektion bearbeiten" at bounding box center [704, 353] width 78 height 12
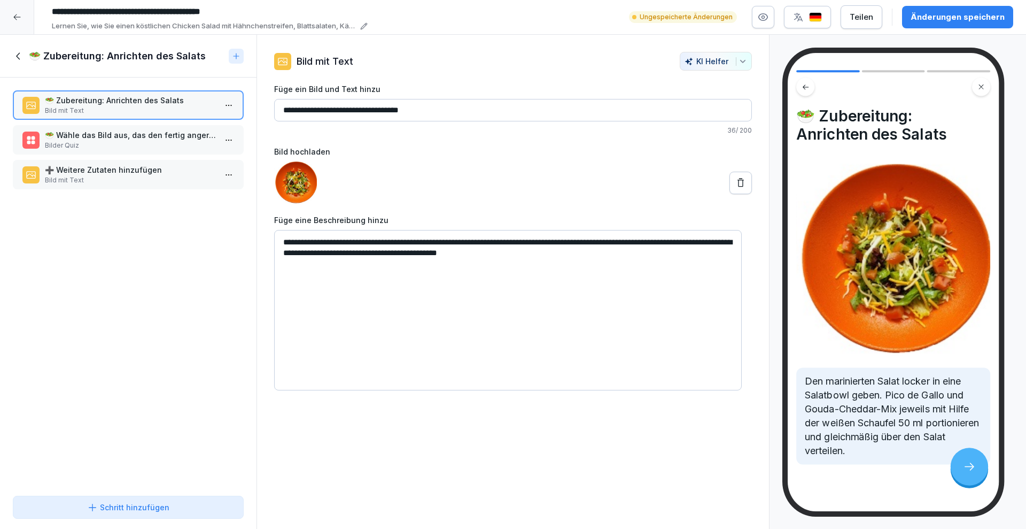
click at [142, 138] on p "🥗 Wähle das Bild aus, das den fertig angerichteten Salat zeigt." at bounding box center [130, 134] width 171 height 11
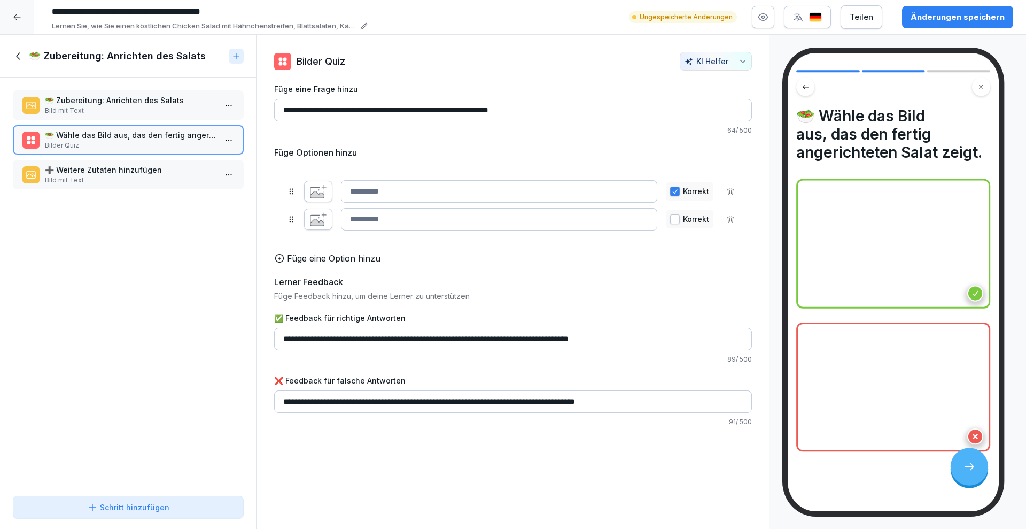
click at [118, 169] on p "➕ Weitere Zutaten hinzufügen" at bounding box center [130, 169] width 171 height 11
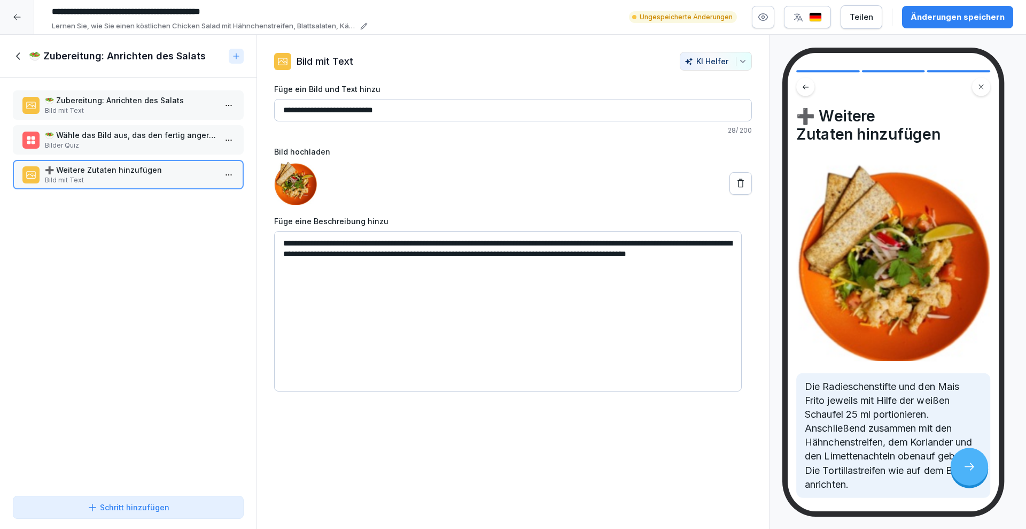
click at [119, 144] on p "Bilder Quiz" at bounding box center [130, 146] width 171 height 10
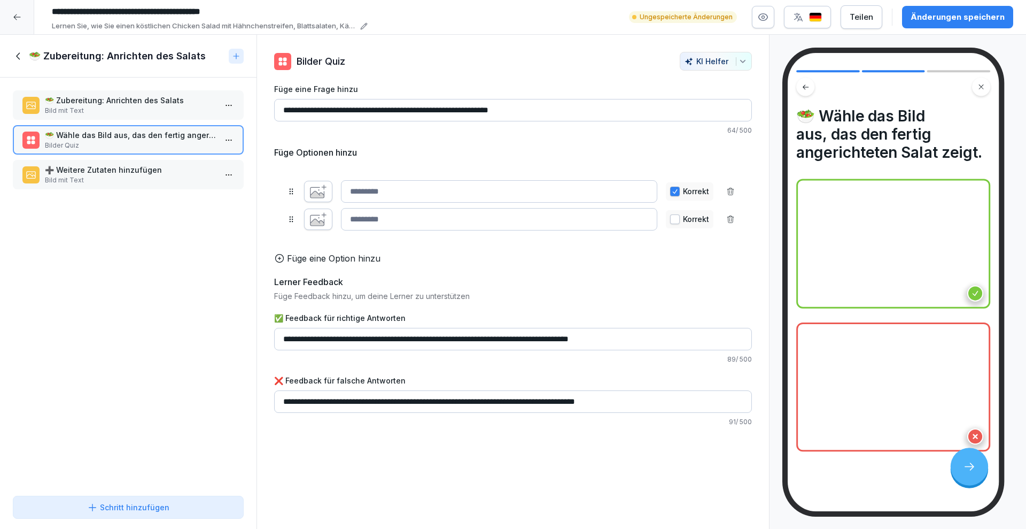
click at [121, 165] on p "➕ Weitere Zutaten hinzufügen" at bounding box center [130, 169] width 171 height 11
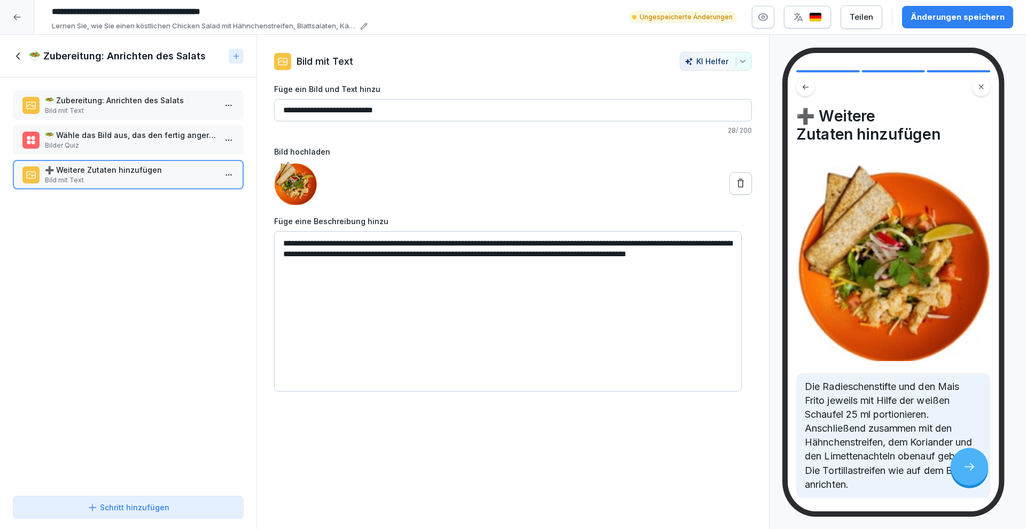
click at [218, 142] on html "**********" at bounding box center [513, 264] width 1026 height 529
click at [184, 198] on div "Löschen" at bounding box center [179, 201] width 91 height 20
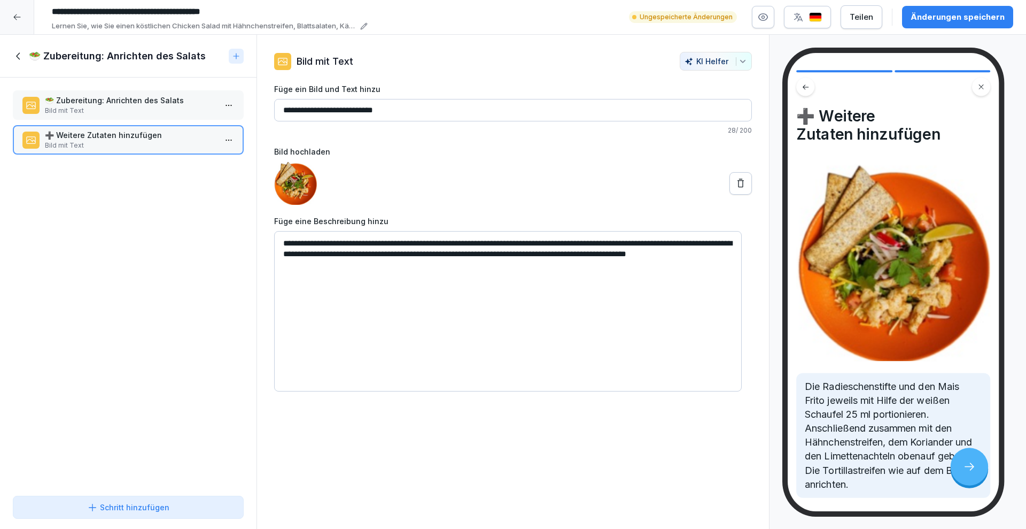
click at [11, 57] on div "🥗 Zubereitung: Anrichten des Salats" at bounding box center [128, 56] width 257 height 43
click at [20, 58] on icon at bounding box center [19, 56] width 12 height 12
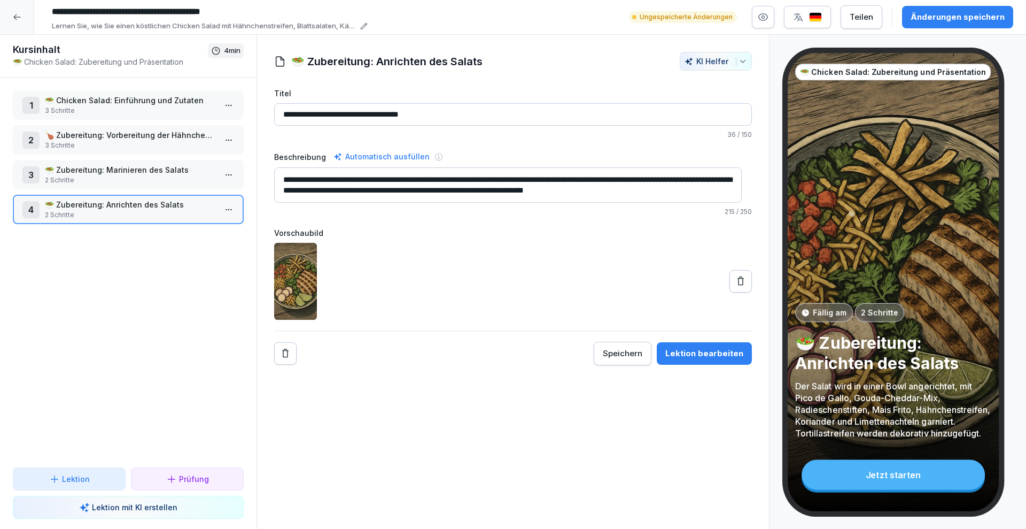
click at [21, 26] on div at bounding box center [17, 17] width 34 height 34
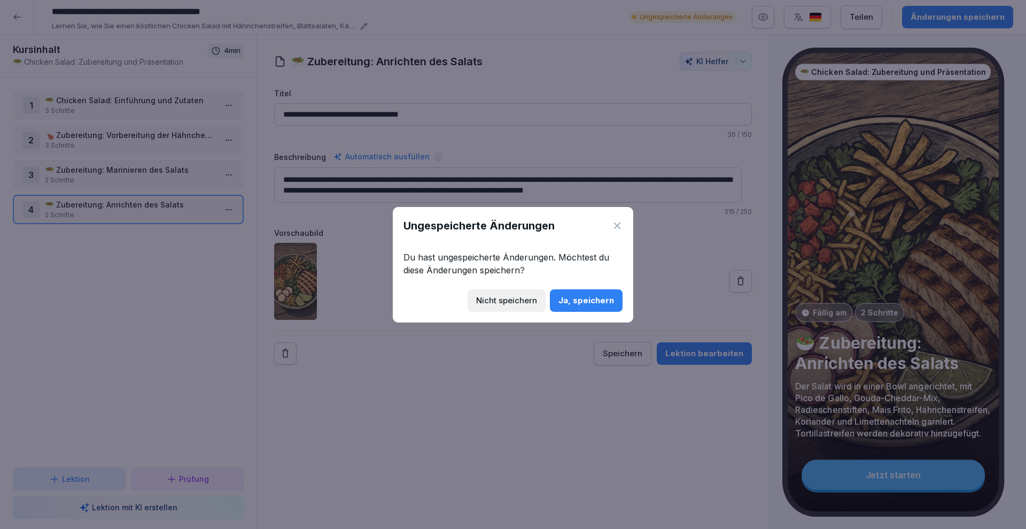
click at [528, 298] on div "Nicht speichern" at bounding box center [506, 300] width 61 height 12
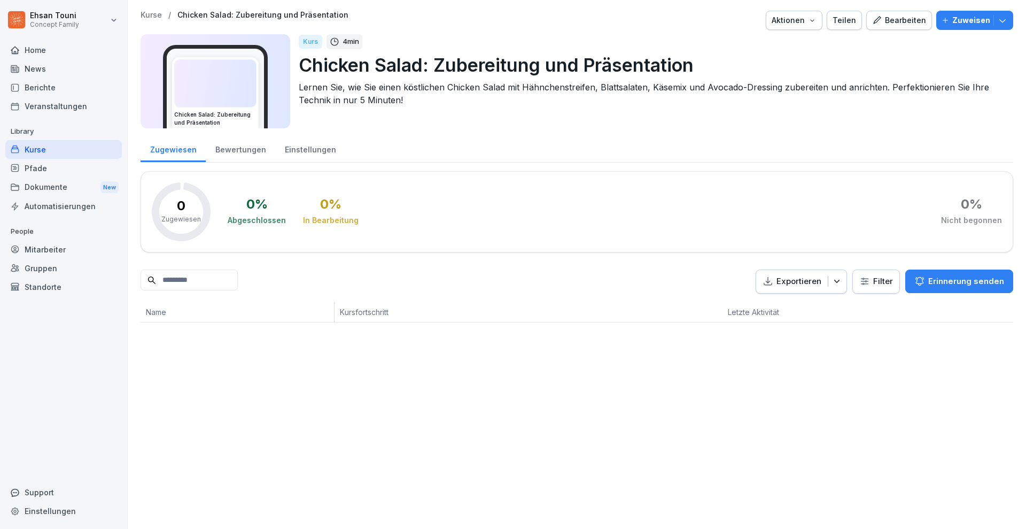
click at [521, 302] on th "Kursfortschritt" at bounding box center [456, 312] width 243 height 20
click at [997, 20] on icon "button" at bounding box center [1002, 20] width 11 height 11
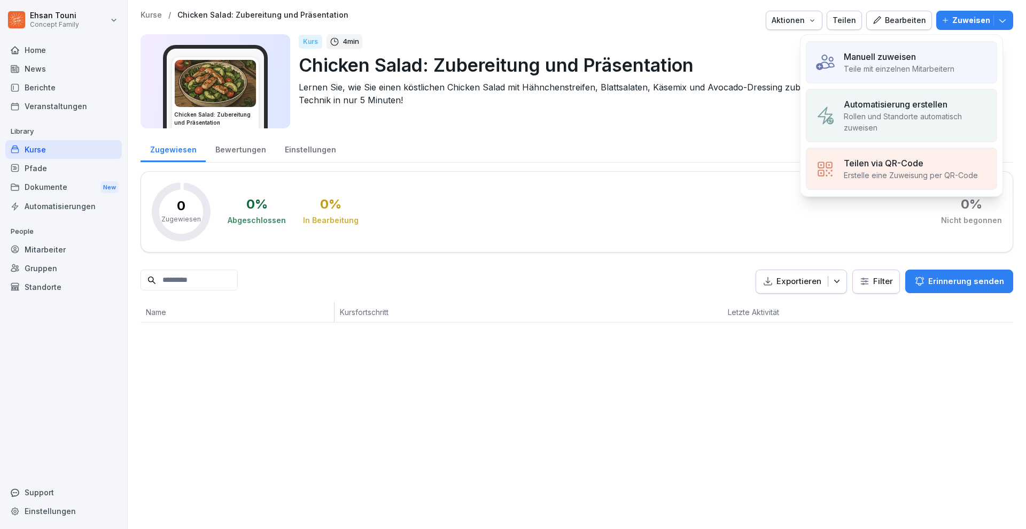
click at [890, 73] on p "Teile mit einzelnen Mitarbeitern" at bounding box center [899, 68] width 111 height 11
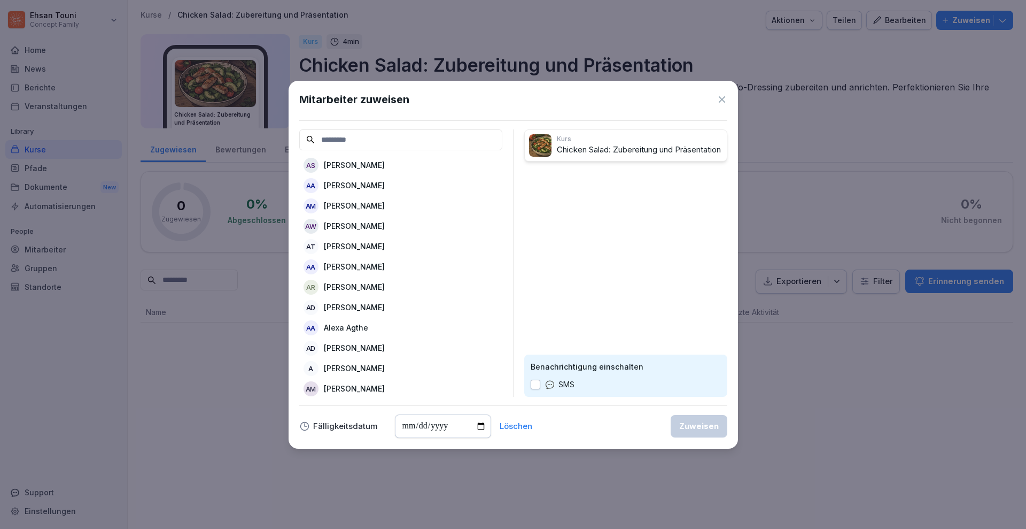
click at [723, 99] on icon at bounding box center [722, 99] width 11 height 11
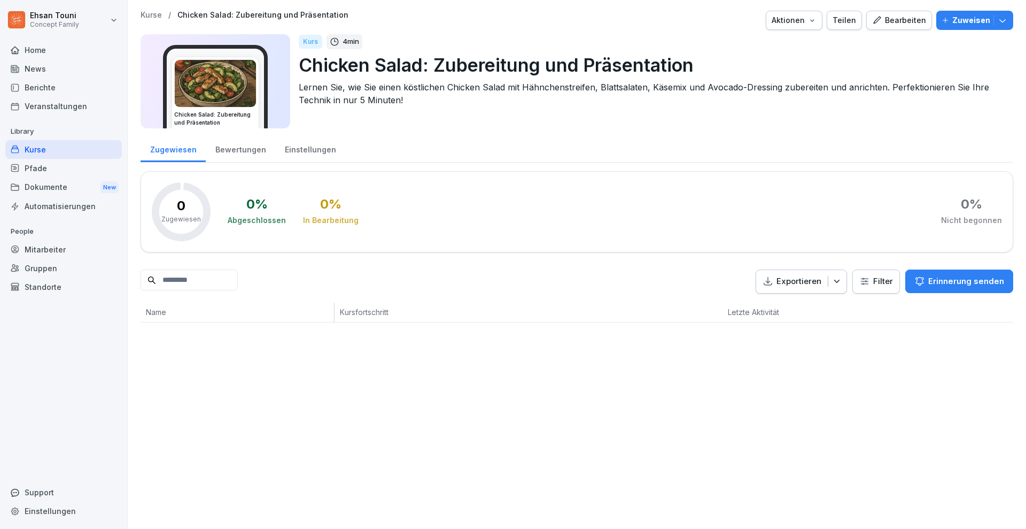
click at [990, 26] on button "Zuweisen" at bounding box center [974, 20] width 77 height 19
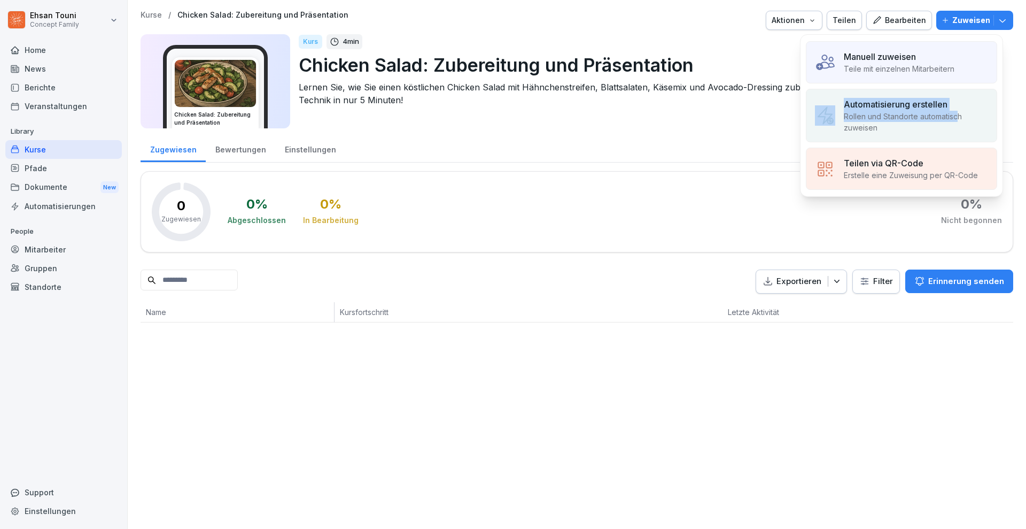
drag, startPoint x: 966, startPoint y: 77, endPoint x: 957, endPoint y: 111, distance: 35.4
click at [957, 111] on div "Manuell zuweisen Teile mit einzelnen Mitarbeitern Automatisierung erstellen Rol…" at bounding box center [901, 115] width 203 height 162
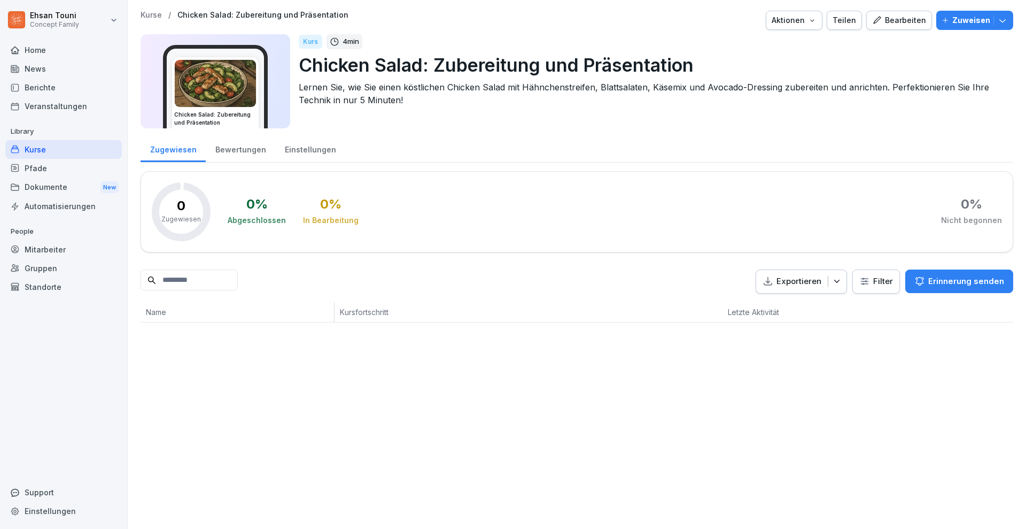
click at [721, 144] on div "Zugewiesen Bewertungen Einstellungen" at bounding box center [577, 149] width 873 height 28
click at [975, 18] on p "Zuweisen" at bounding box center [971, 20] width 38 height 12
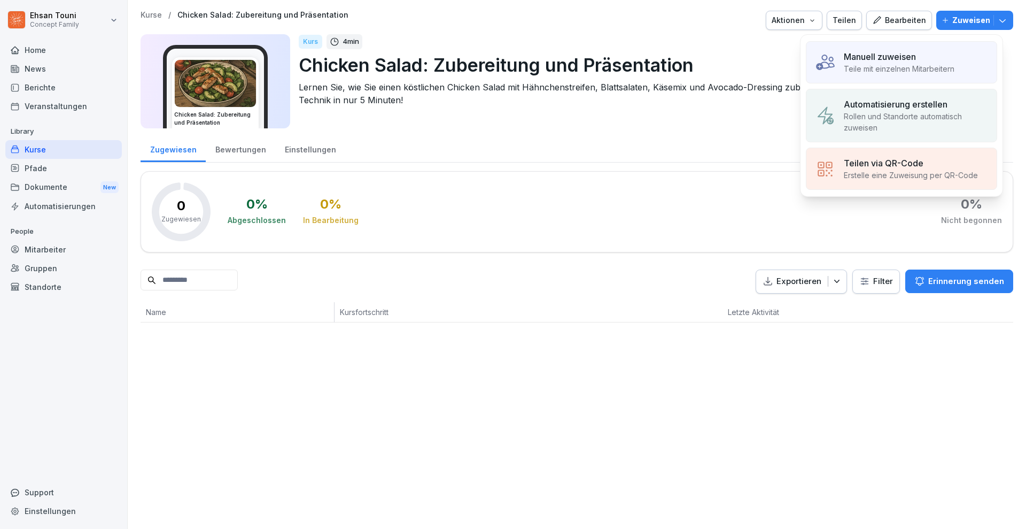
click at [928, 46] on div "Manuell zuweisen Teile mit einzelnen Mitarbeitern" at bounding box center [901, 62] width 191 height 42
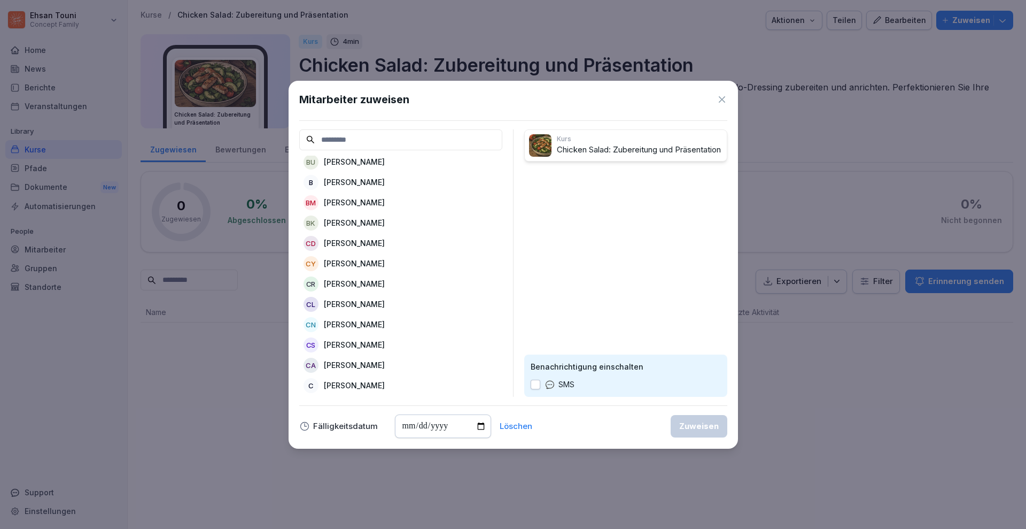
scroll to position [1461, 0]
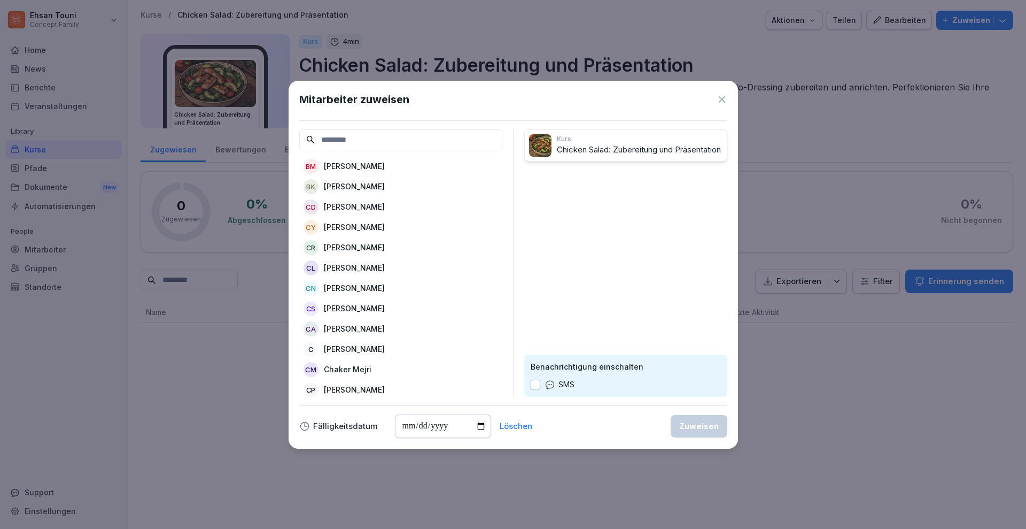
click at [723, 99] on icon at bounding box center [722, 99] width 11 height 11
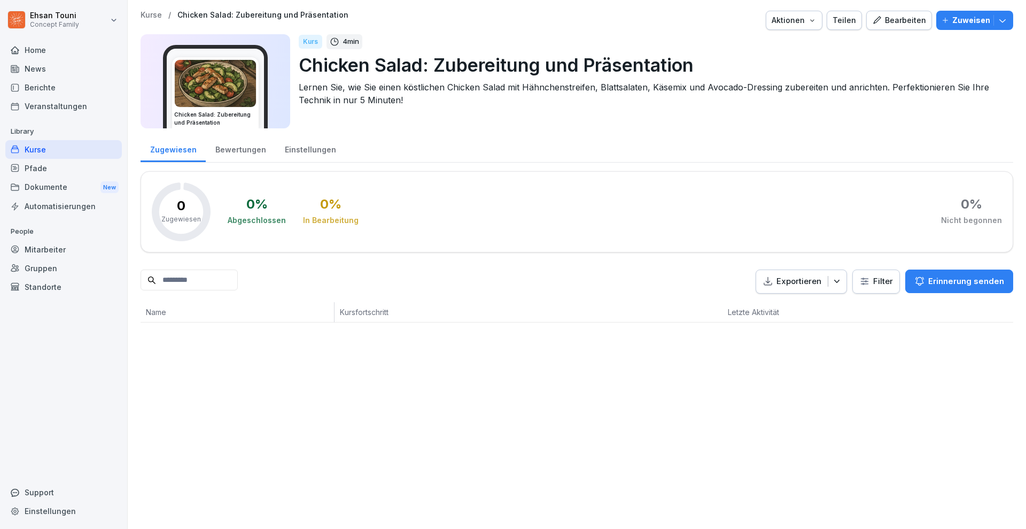
click at [997, 21] on icon "button" at bounding box center [1002, 20] width 11 height 11
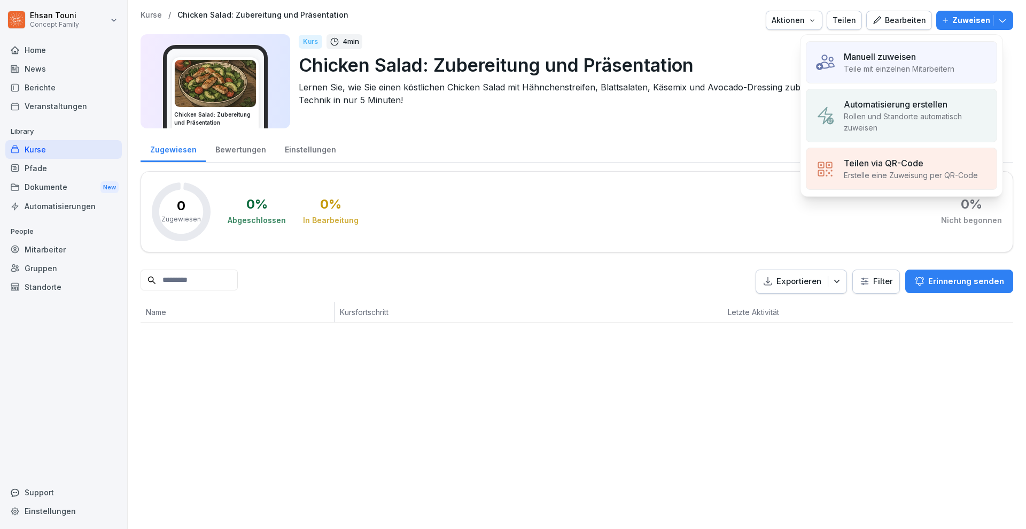
click at [939, 119] on p "Rollen und Standorte automatisch zuweisen" at bounding box center [916, 122] width 144 height 22
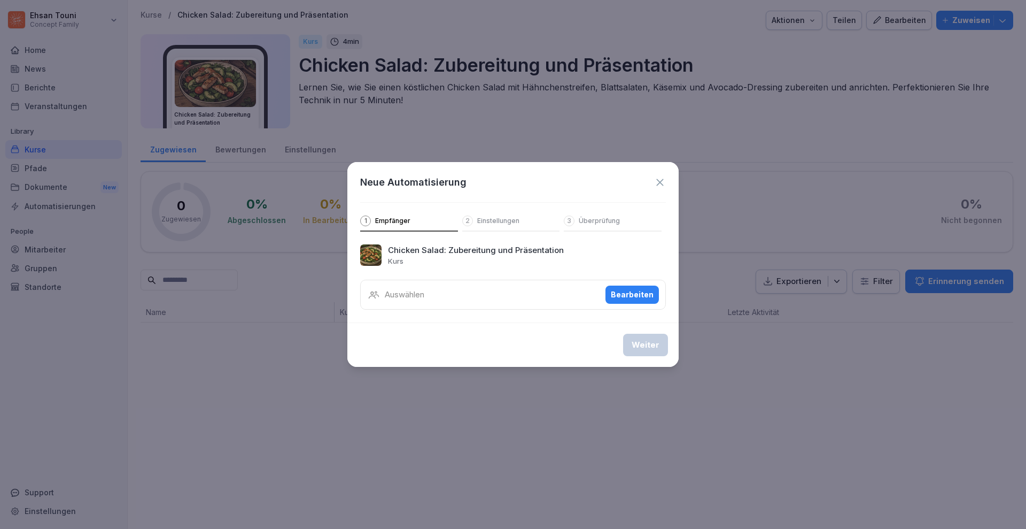
click at [638, 293] on div "Bearbeiten" at bounding box center [632, 295] width 43 height 12
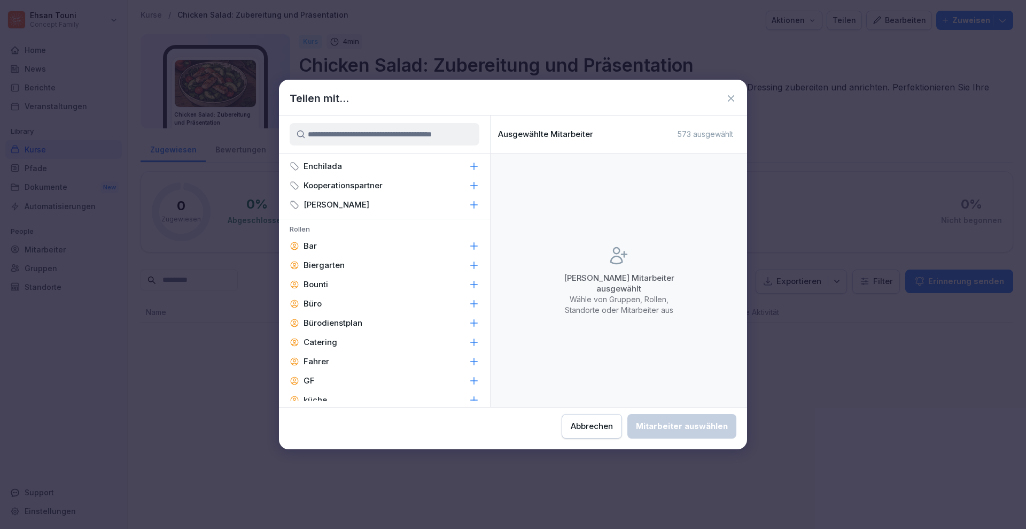
scroll to position [561, 0]
click at [600, 422] on div "Abbrechen" at bounding box center [592, 426] width 42 height 12
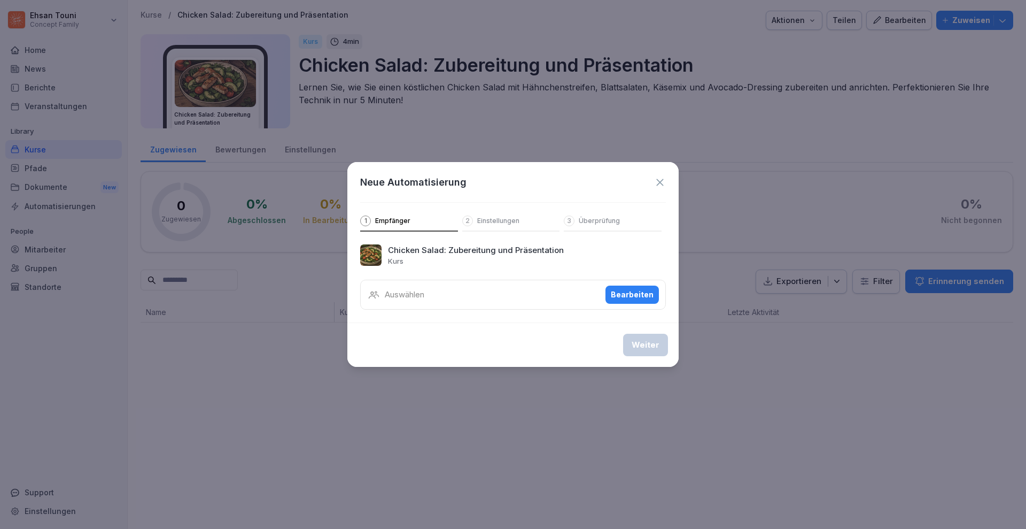
click at [656, 178] on icon at bounding box center [660, 182] width 12 height 12
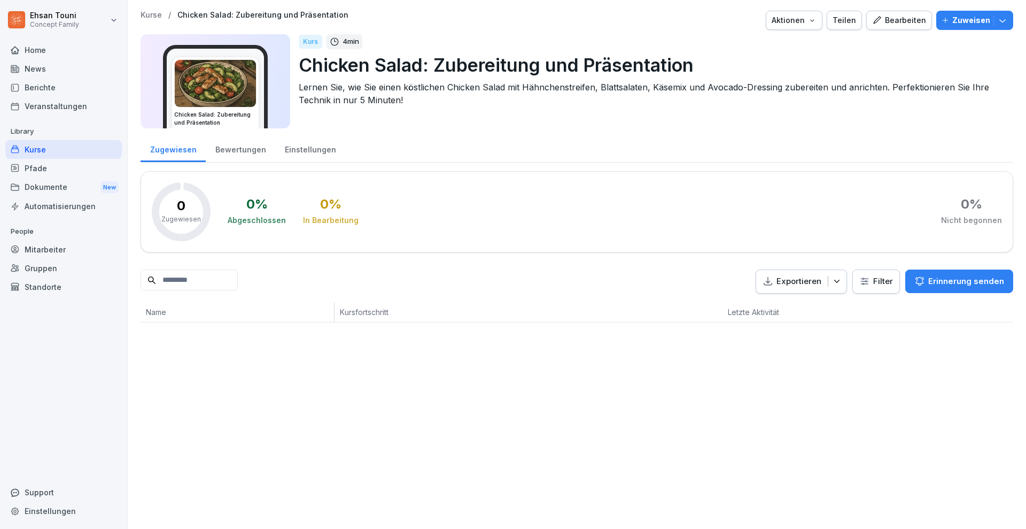
click at [64, 148] on div "Kurse" at bounding box center [63, 149] width 116 height 19
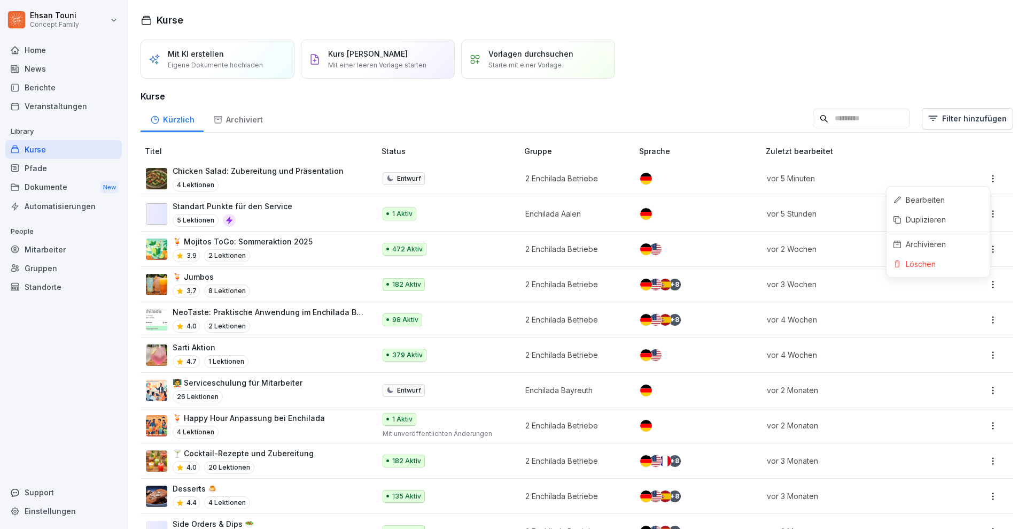
click at [987, 176] on html "Ehsan Touni Concept Family Home News Berichte Veranstaltungen Library Kurse Pfa…" at bounding box center [513, 264] width 1026 height 529
click at [924, 262] on div "Löschen" at bounding box center [921, 263] width 30 height 11
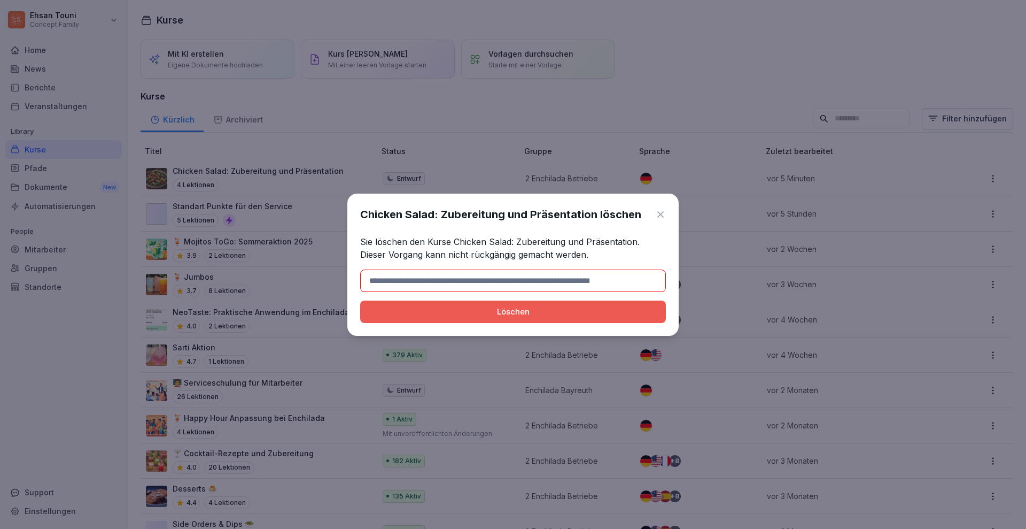
click at [468, 280] on input at bounding box center [513, 280] width 306 height 22
click at [360, 300] on button "Löschen" at bounding box center [513, 311] width 306 height 22
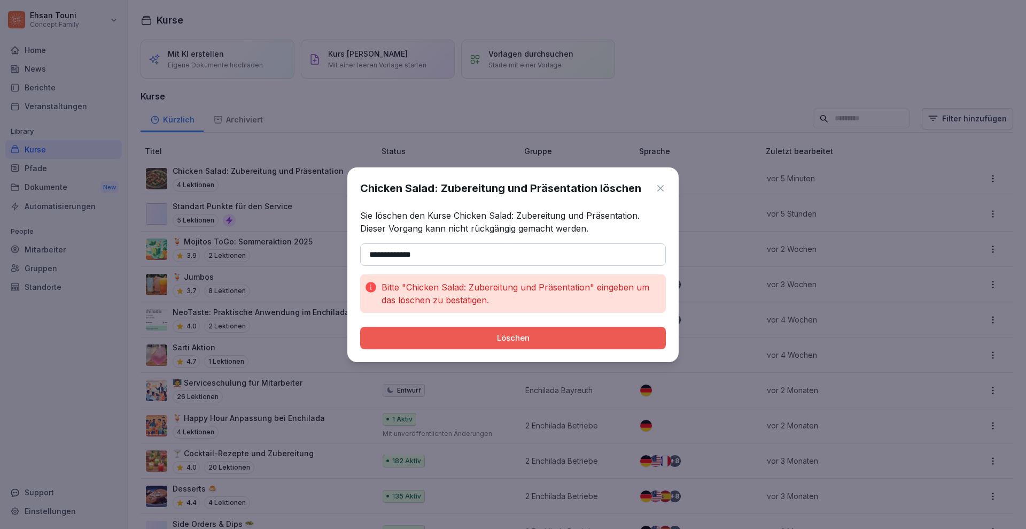
click at [511, 252] on input "**********" at bounding box center [513, 254] width 306 height 22
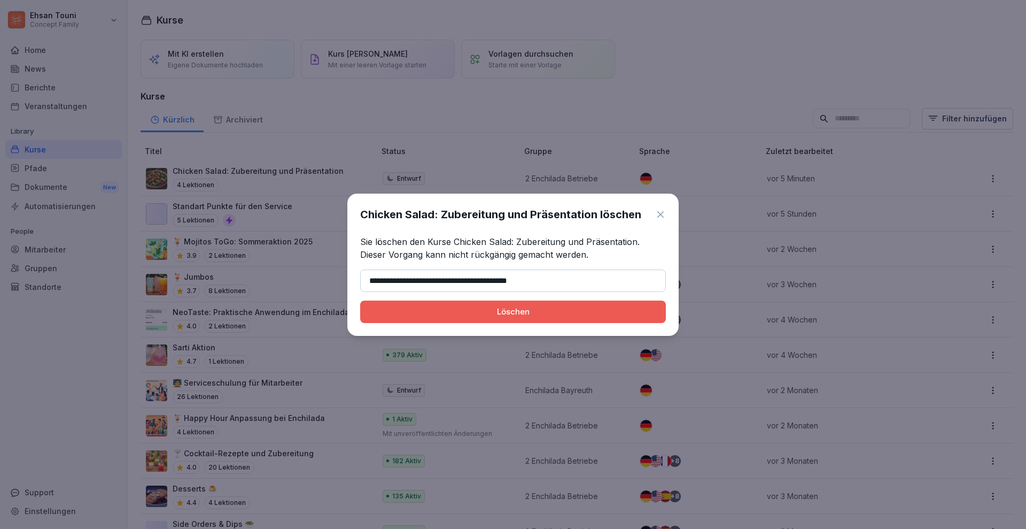
type input "**********"
click at [556, 309] on div "Löschen" at bounding box center [513, 312] width 289 height 12
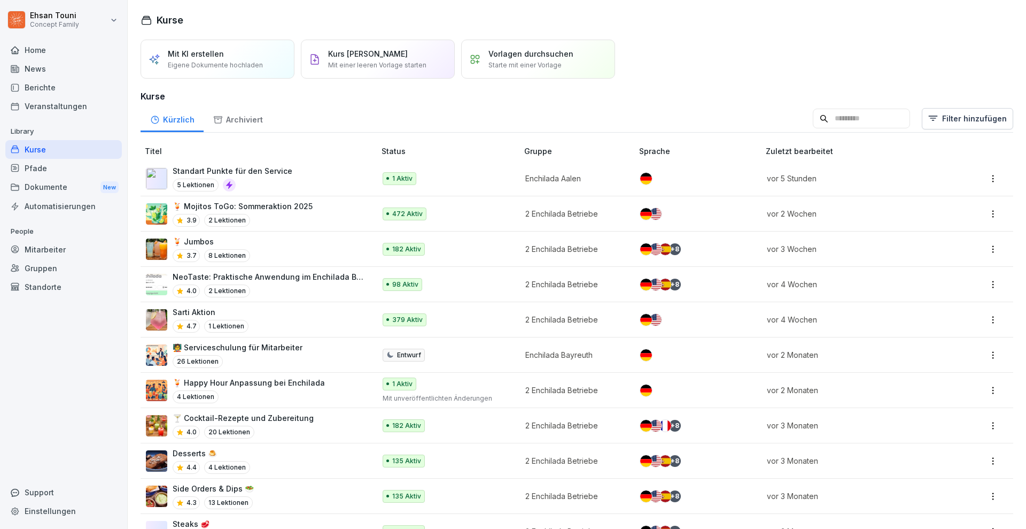
click at [305, 317] on div "Sarti Aktion 4.7 1 Lektionen" at bounding box center [255, 319] width 219 height 26
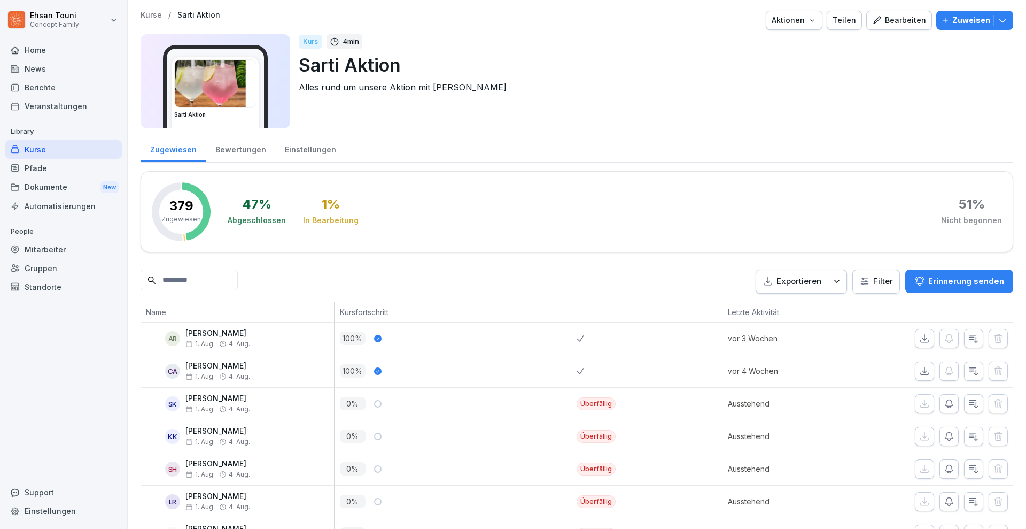
click at [989, 12] on button "Zuweisen" at bounding box center [974, 20] width 77 height 19
click at [728, 109] on div "Kurs 4 min Sarti Aktion Alles rund um unsere Aktion mit Sarti" at bounding box center [652, 81] width 706 height 94
click at [855, 281] on html "Ehsan Touni Concept Family Home News Berichte Veranstaltungen Library Kurse Pfa…" at bounding box center [513, 264] width 1026 height 529
click at [41, 146] on div "Kurse" at bounding box center [63, 149] width 116 height 19
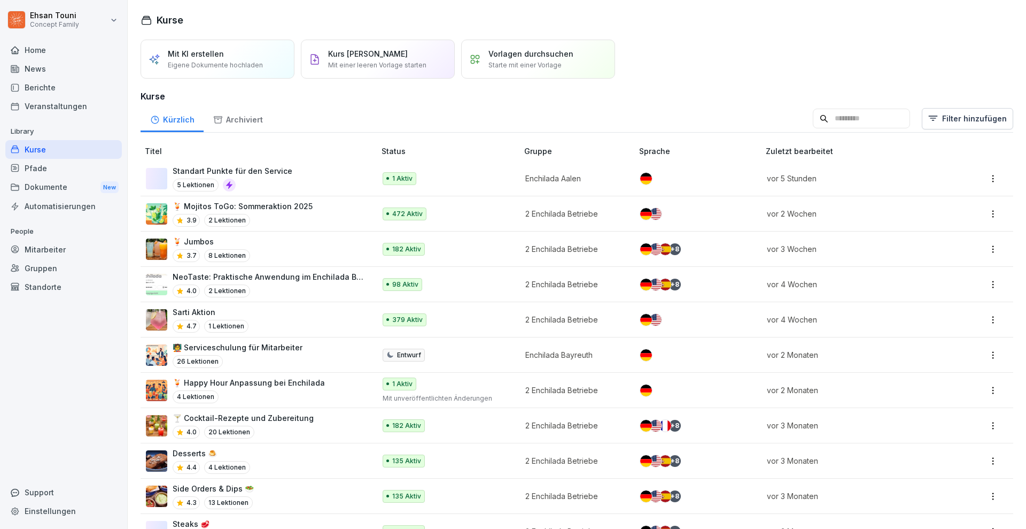
click at [34, 190] on div "Dokumente New" at bounding box center [63, 187] width 116 height 20
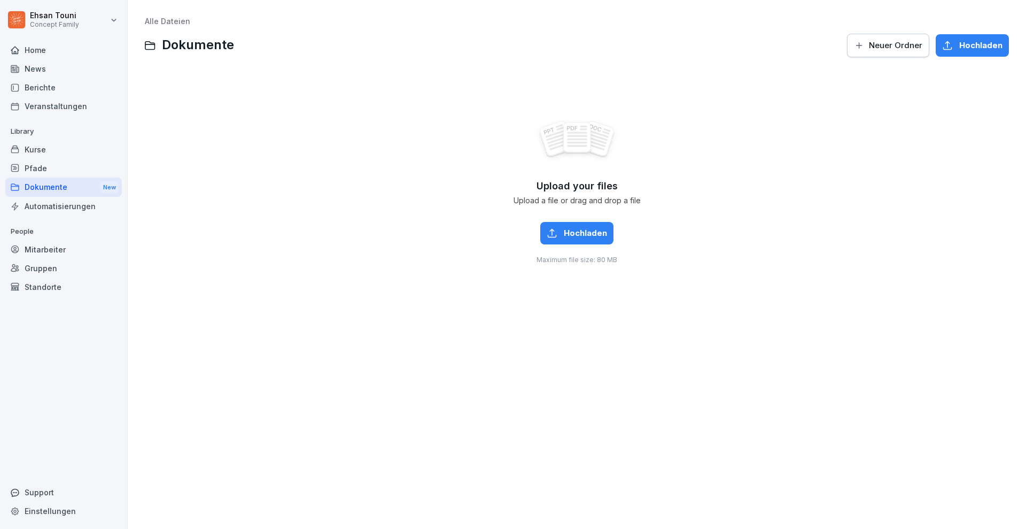
click at [60, 110] on div "Veranstaltungen" at bounding box center [63, 106] width 116 height 19
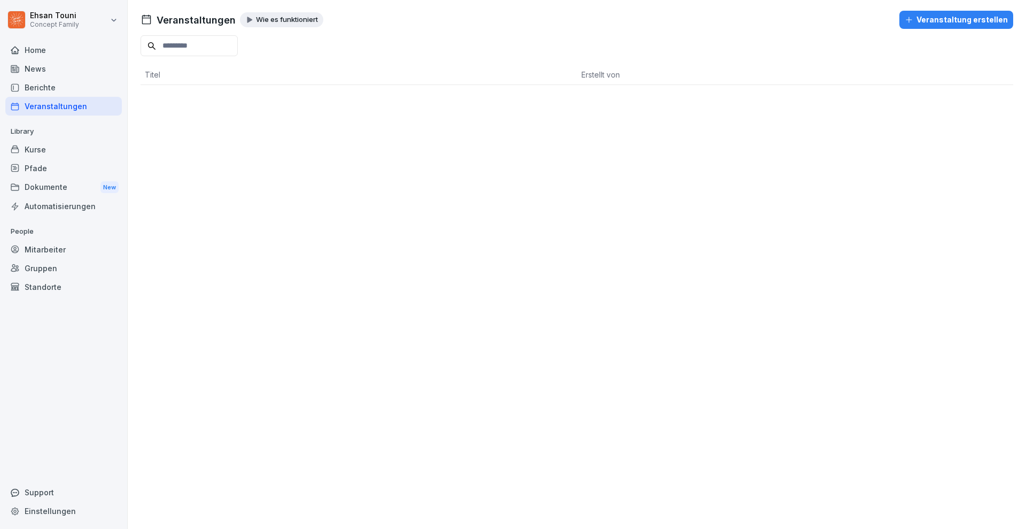
click at [961, 11] on button "Veranstaltung erstellen" at bounding box center [956, 20] width 114 height 18
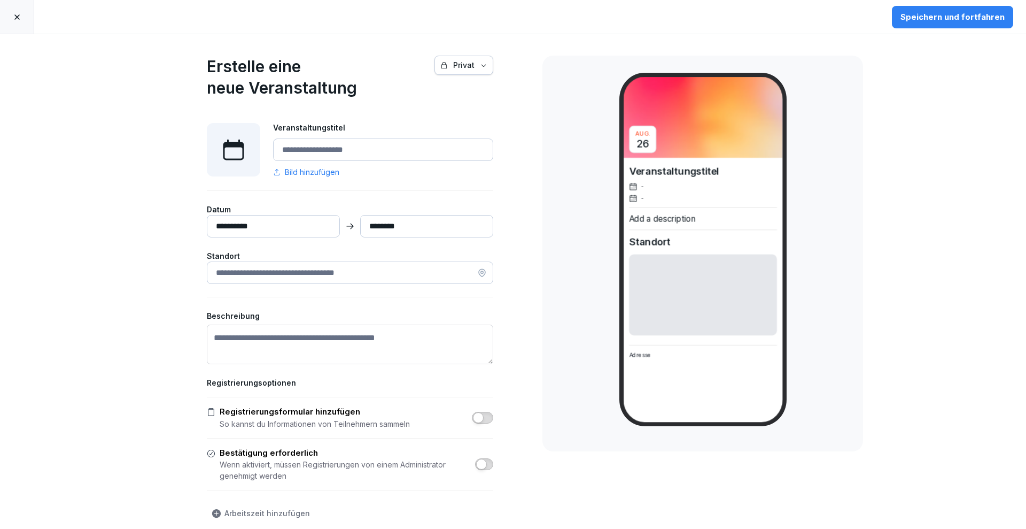
click at [17, 16] on icon at bounding box center [16, 16] width 5 height 5
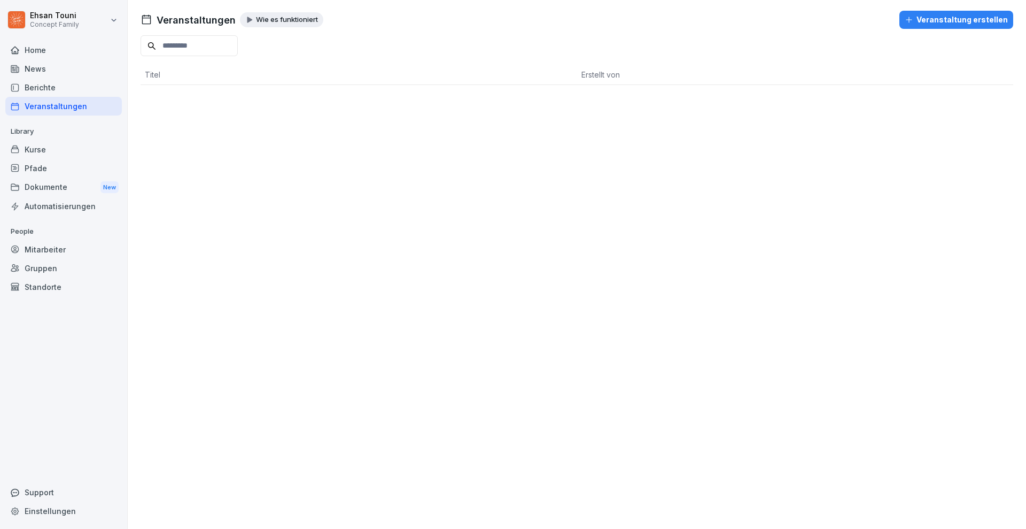
click at [46, 142] on div "Kurse" at bounding box center [63, 149] width 116 height 19
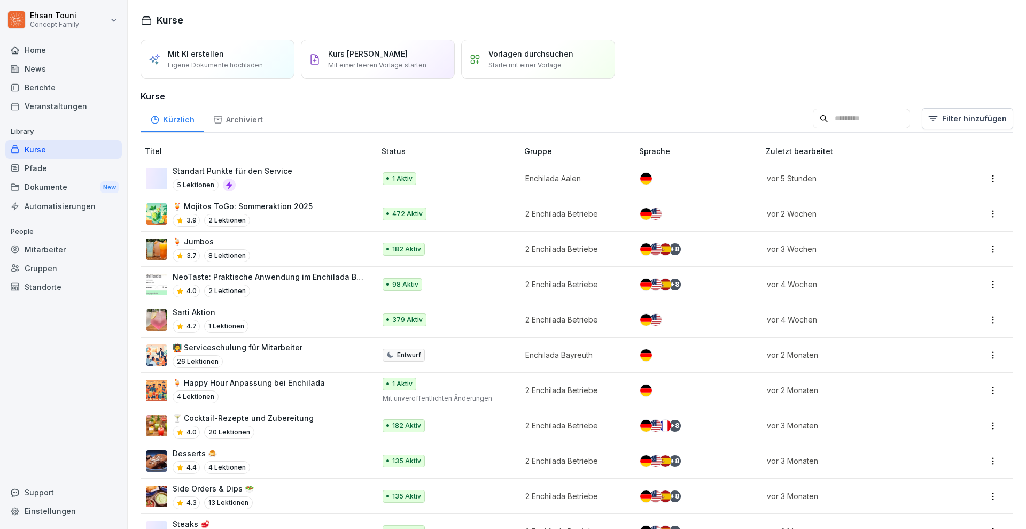
click at [54, 73] on div "News" at bounding box center [63, 68] width 116 height 19
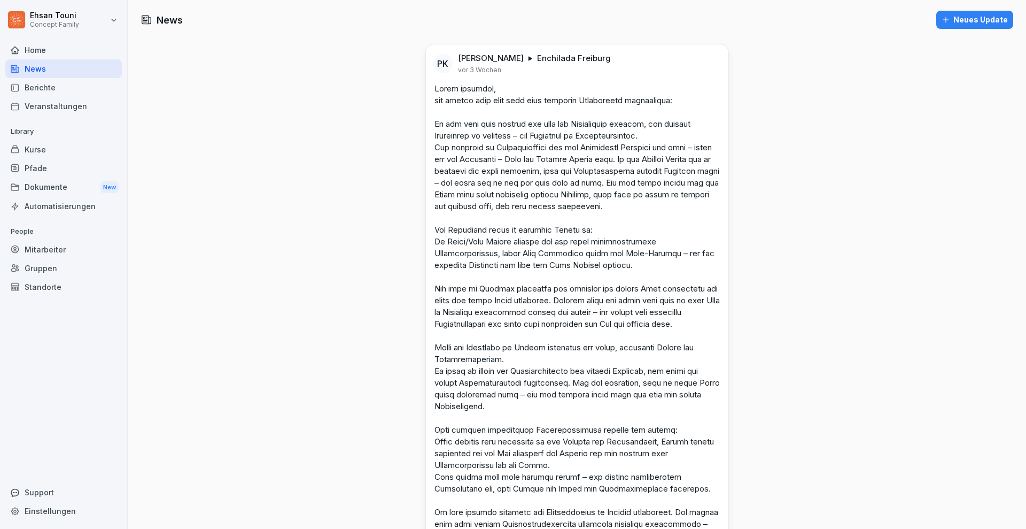
click at [44, 93] on div "Berichte" at bounding box center [63, 87] width 116 height 19
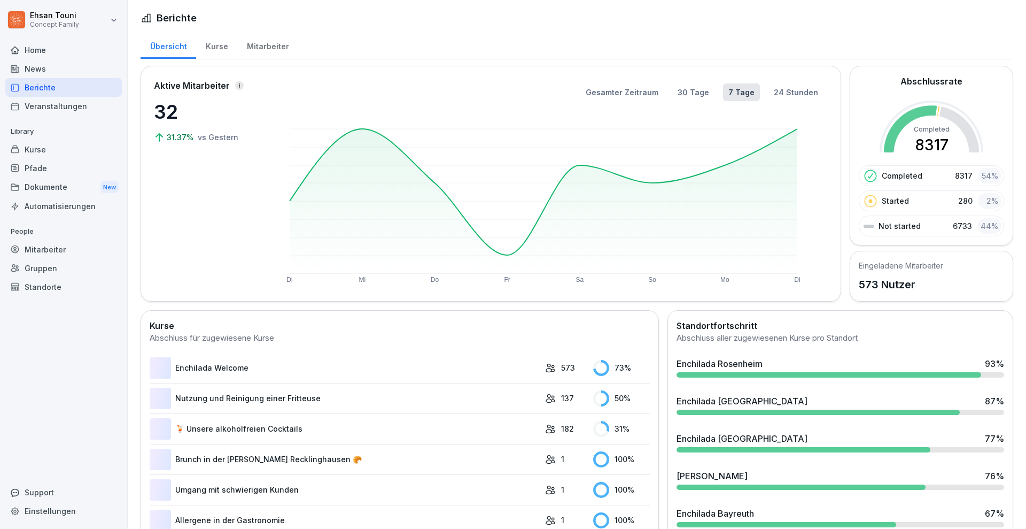
click at [44, 93] on div "Berichte" at bounding box center [63, 87] width 116 height 19
click at [31, 153] on div "Kurse" at bounding box center [63, 149] width 116 height 19
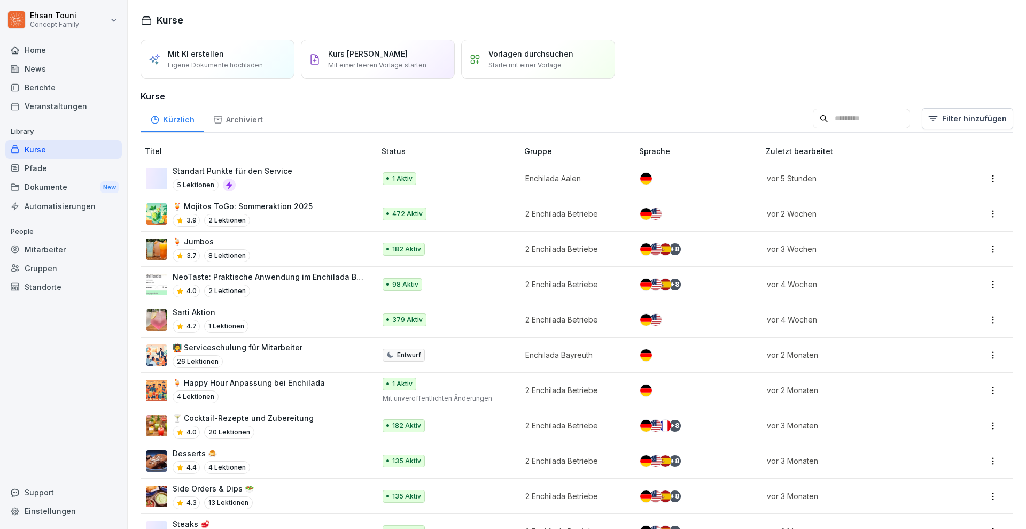
click at [64, 88] on div "Berichte" at bounding box center [63, 87] width 116 height 19
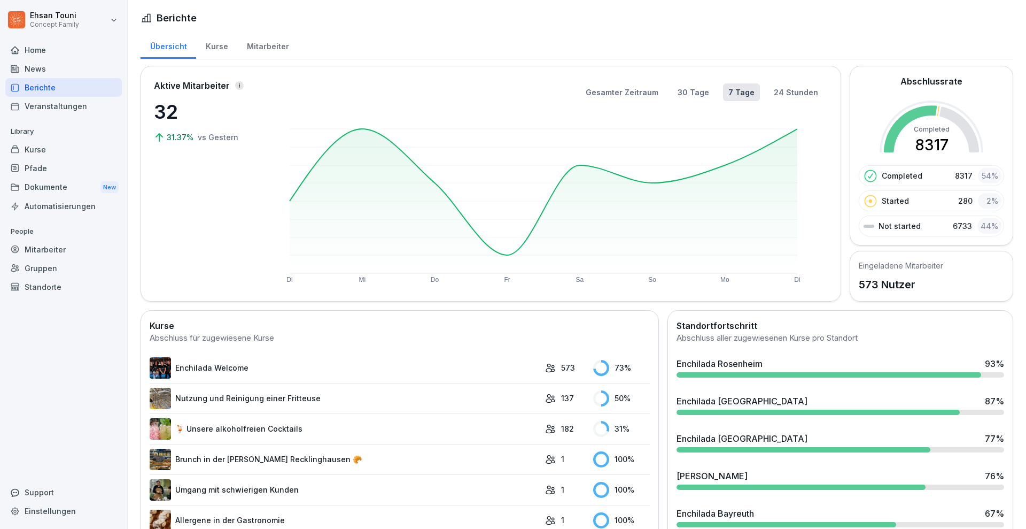
click at [262, 51] on div "Mitarbeiter" at bounding box center [267, 45] width 61 height 27
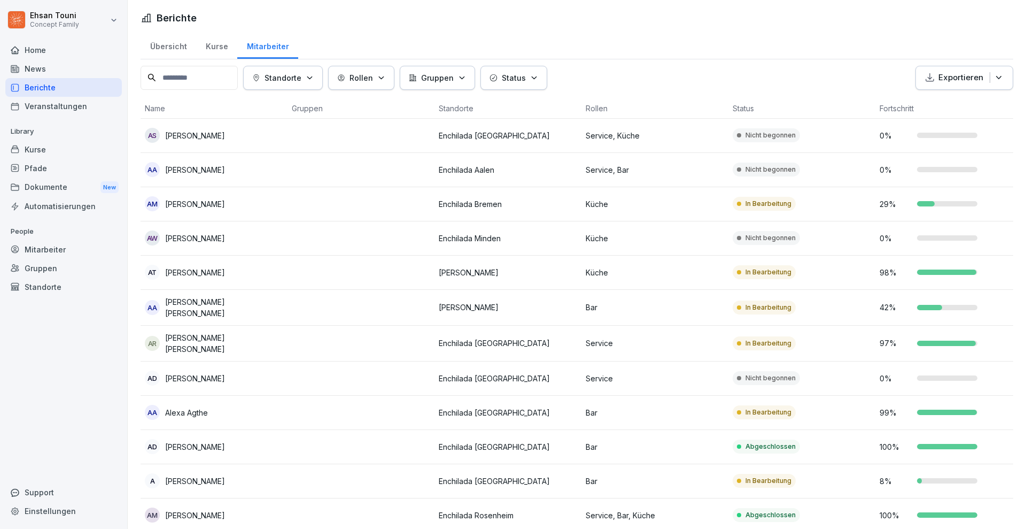
click at [36, 149] on div "Kurse" at bounding box center [63, 149] width 116 height 19
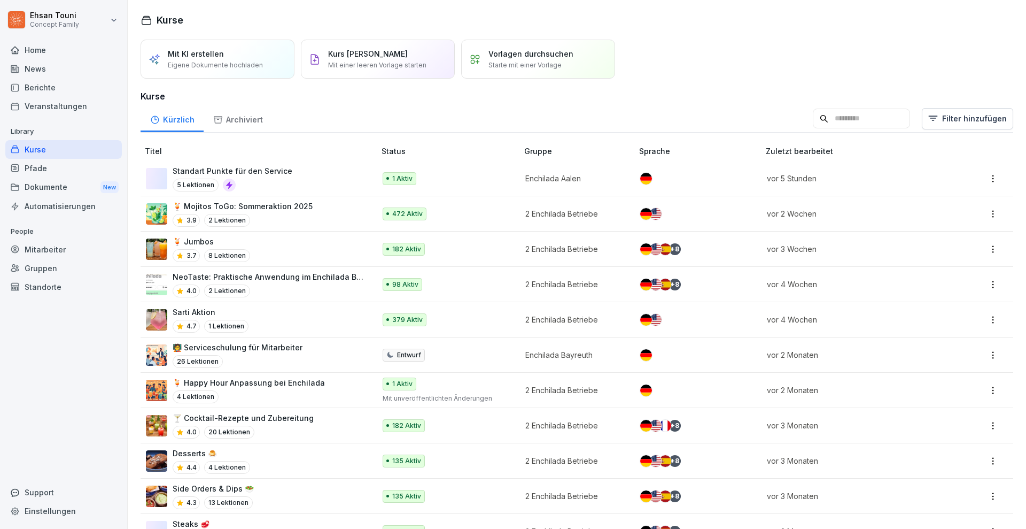
click at [300, 248] on div "🍹 Jumbos 3.7 8 Lektionen" at bounding box center [255, 249] width 219 height 26
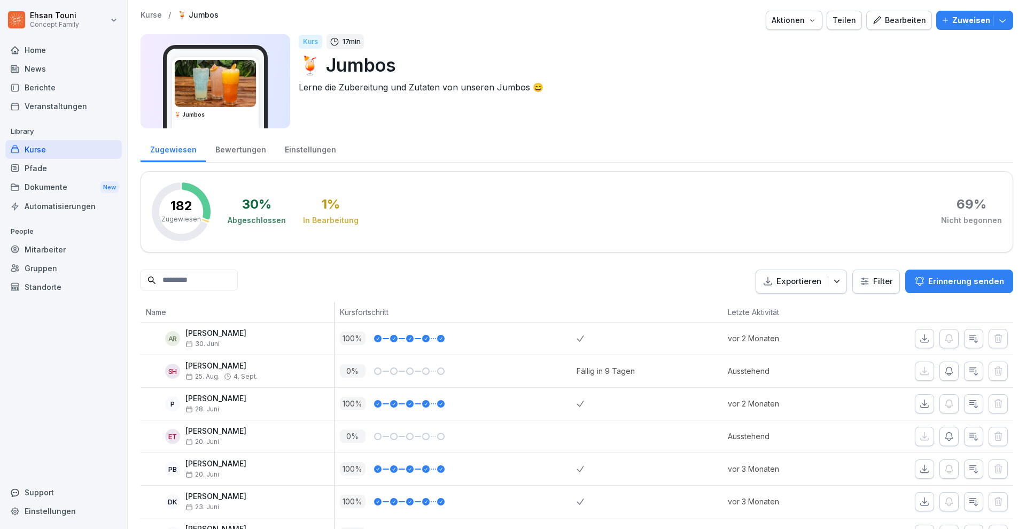
click at [30, 48] on div "Home" at bounding box center [63, 50] width 116 height 19
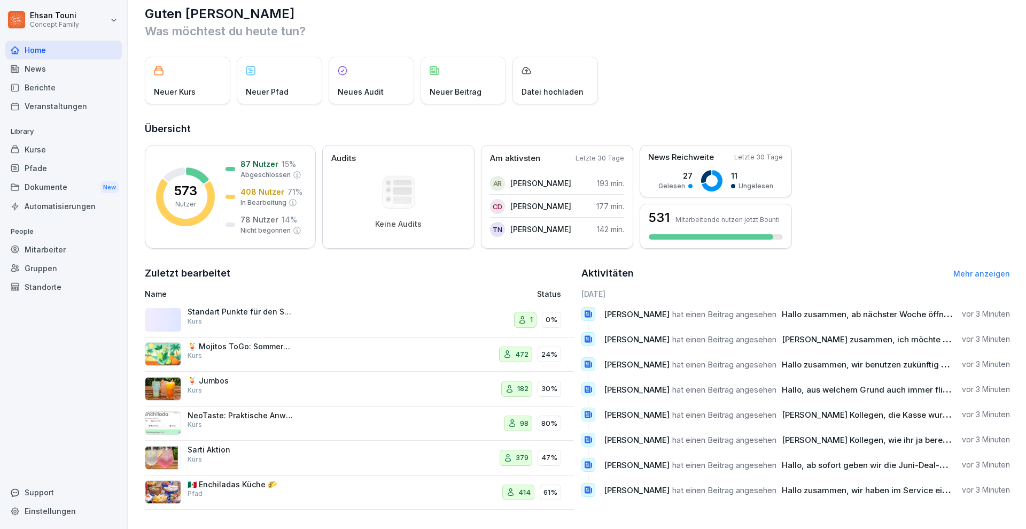
scroll to position [24, 0]
drag, startPoint x: 437, startPoint y: 298, endPoint x: 299, endPoint y: 297, distance: 138.4
click at [299, 302] on div "Standart Punkte für den Service Kurs 1 0%" at bounding box center [359, 319] width 429 height 35
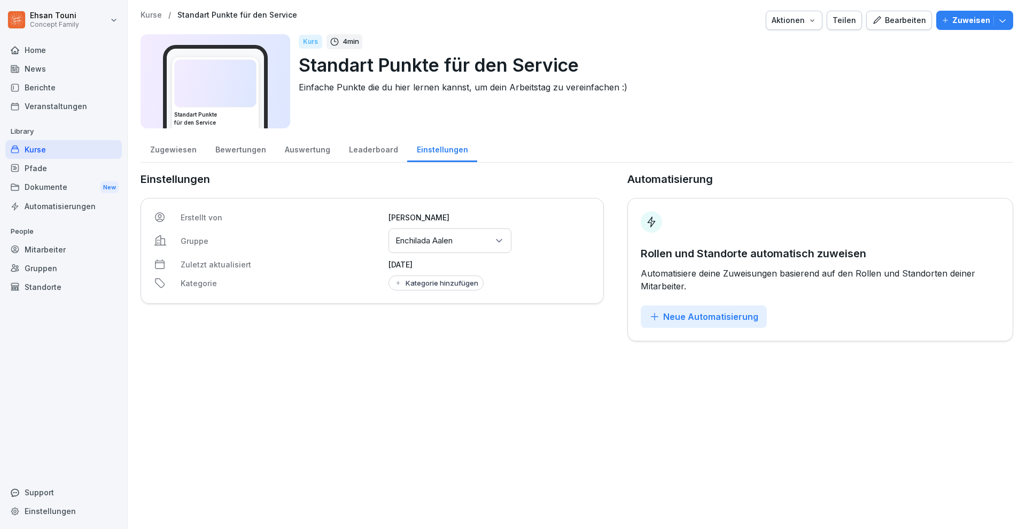
click at [320, 302] on div "Erstellt von Christian Graumann Gruppe Gruppen oder Standorte auswählen Enchila…" at bounding box center [372, 251] width 463 height 106
click at [180, 144] on div "Zugewiesen" at bounding box center [173, 148] width 65 height 27
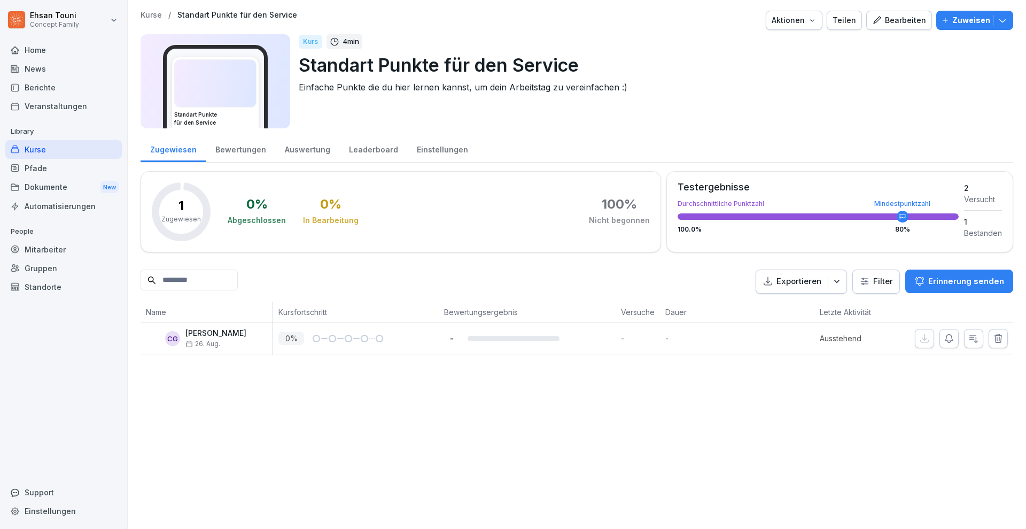
click at [224, 146] on div "Bewertungen" at bounding box center [240, 148] width 69 height 27
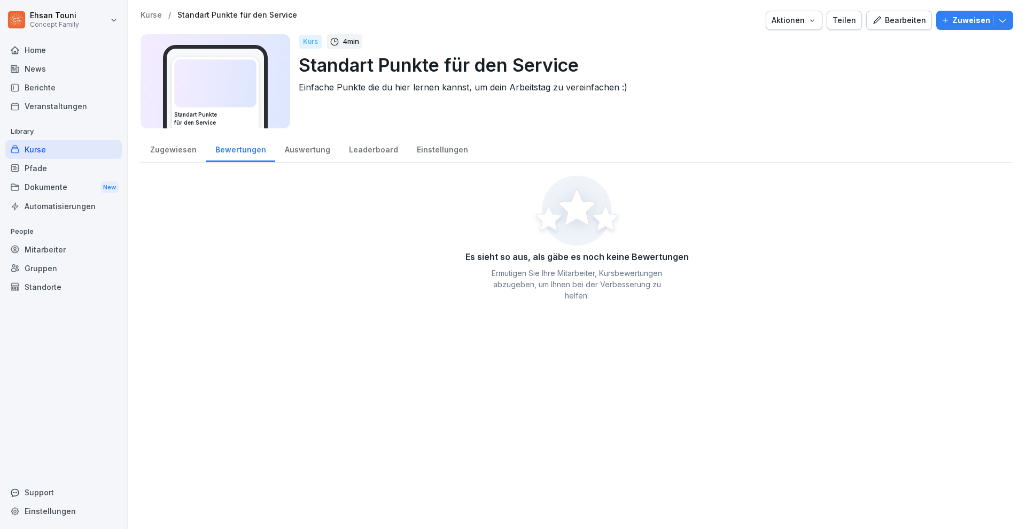
click at [182, 146] on div "Zugewiesen" at bounding box center [173, 148] width 65 height 27
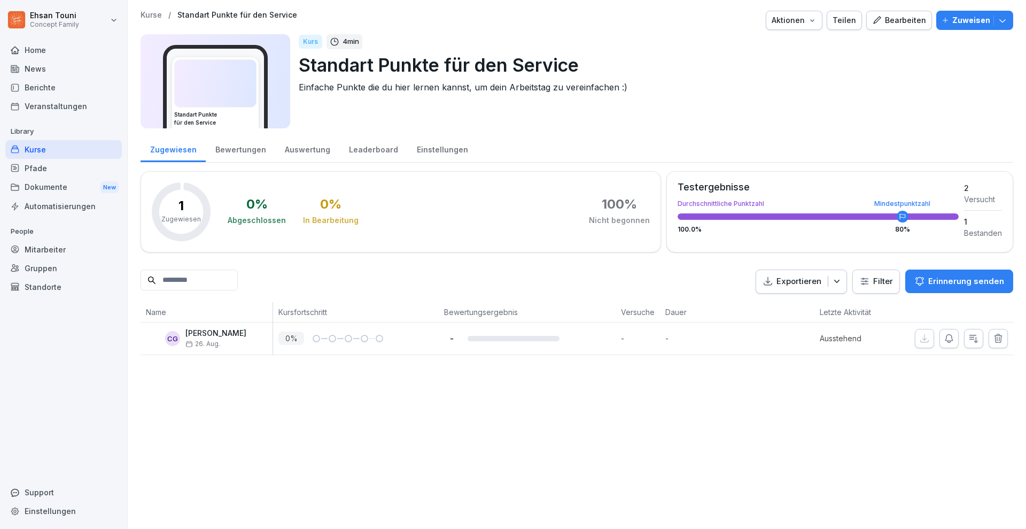
click at [882, 26] on div "Bearbeiten" at bounding box center [899, 20] width 54 height 12
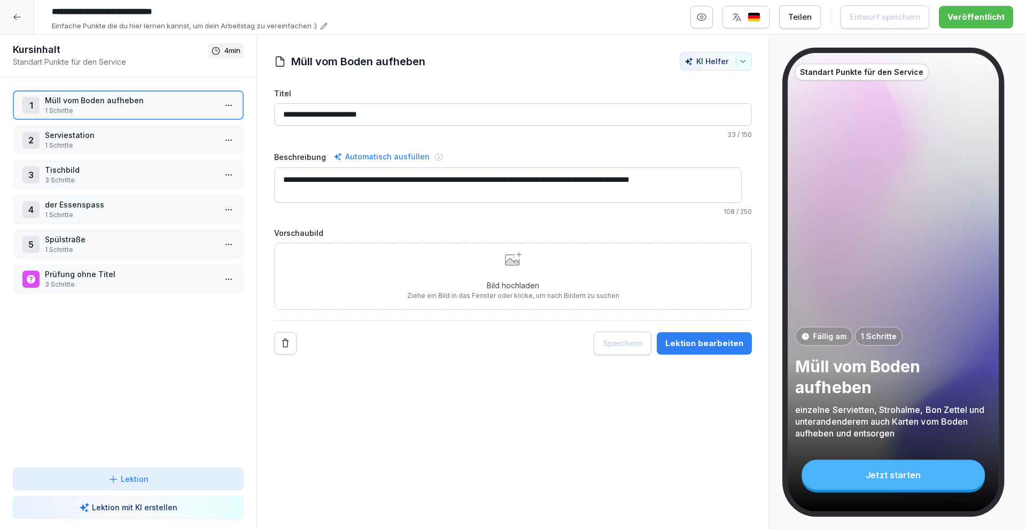
click at [114, 138] on p "Serviestation" at bounding box center [130, 134] width 171 height 11
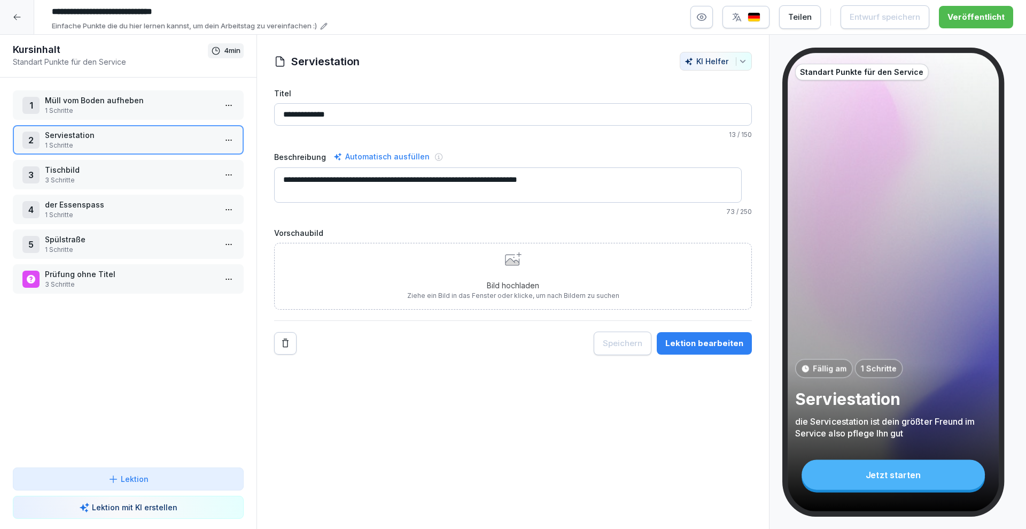
click at [13, 22] on div at bounding box center [17, 17] width 34 height 34
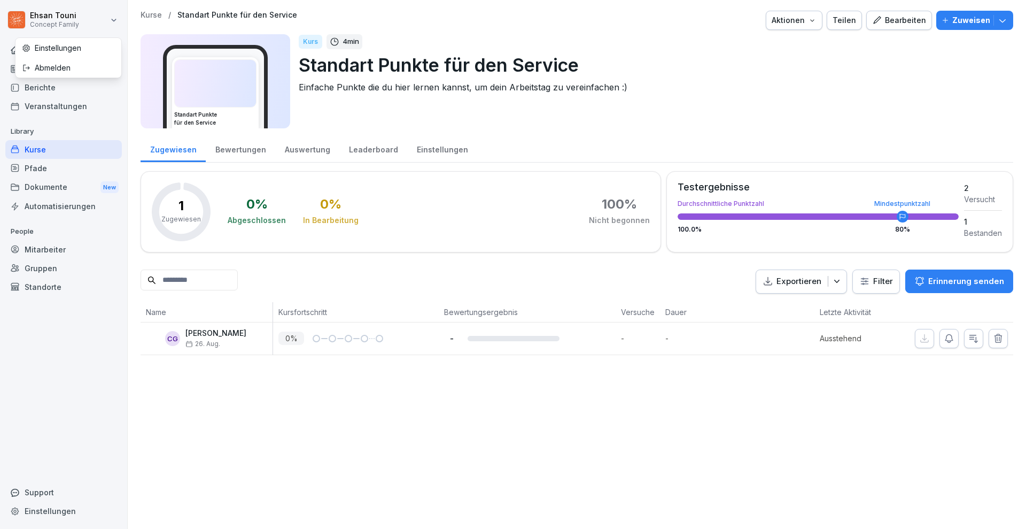
click at [13, 22] on html "Ehsan Touni Concept Family Home News Berichte Veranstaltungen Library Kurse Pfa…" at bounding box center [513, 264] width 1026 height 529
click at [74, 385] on html "Ehsan Touni Concept Family Home News Berichte Veranstaltungen Library Kurse Pfa…" at bounding box center [513, 264] width 1026 height 529
click at [50, 142] on div "Kurse" at bounding box center [63, 149] width 116 height 19
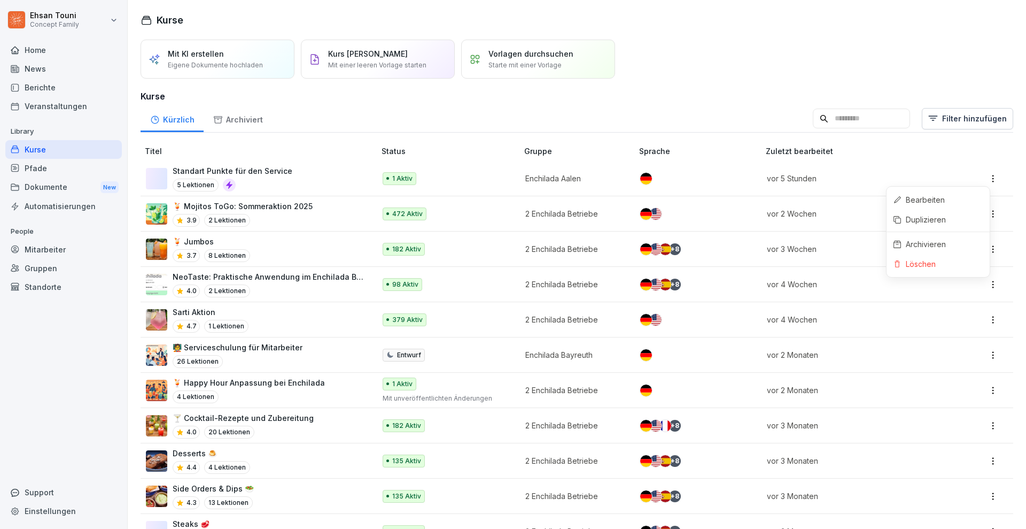
click at [982, 173] on html "Ehsan Touni Concept Family Home News Berichte Veranstaltungen Library Kurse Pfa…" at bounding box center [513, 264] width 1026 height 529
click at [707, 85] on html "Ehsan Touni Concept Family Home News Berichte Veranstaltungen Library Kurse Pfa…" at bounding box center [513, 264] width 1026 height 529
click at [547, 177] on p "Enchilada Aalen" at bounding box center [573, 178] width 97 height 11
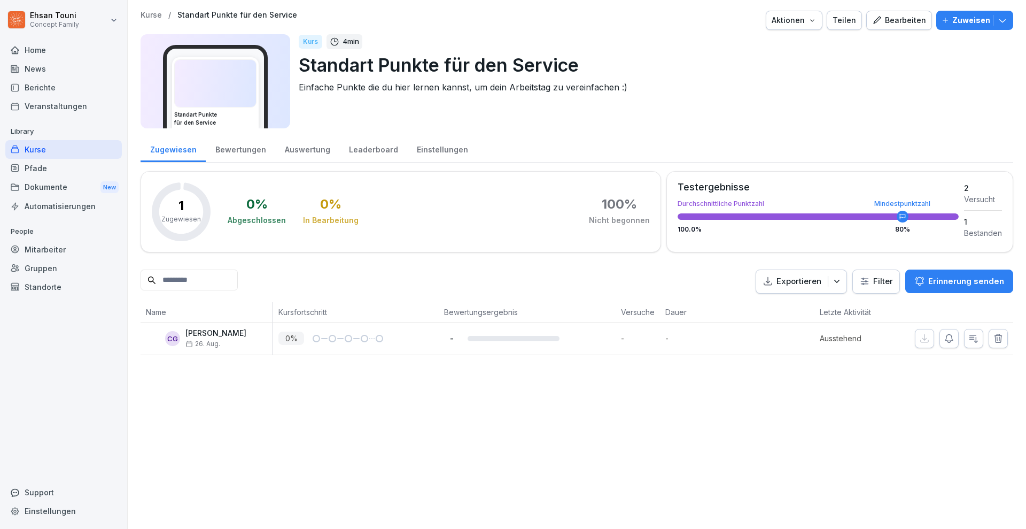
click at [66, 146] on div "Kurse" at bounding box center [63, 149] width 116 height 19
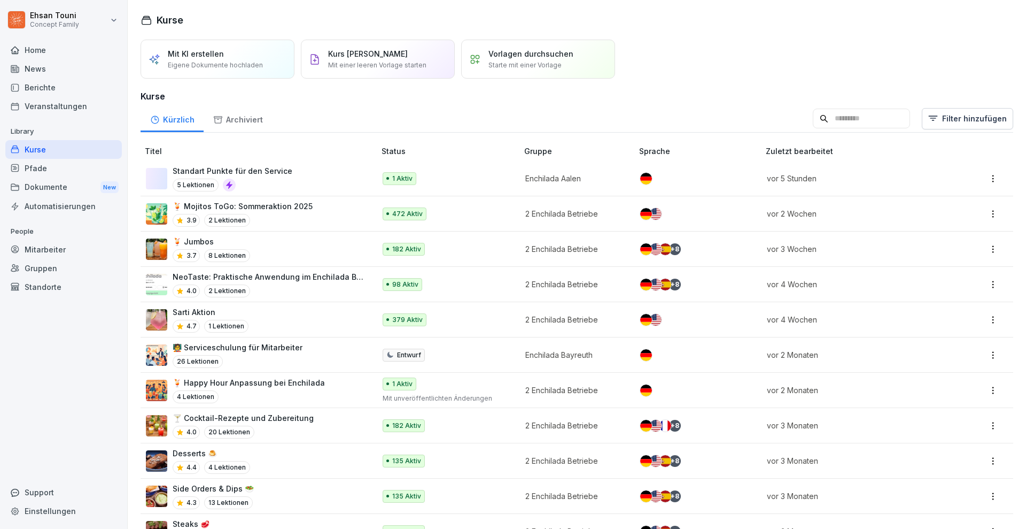
scroll to position [203, 0]
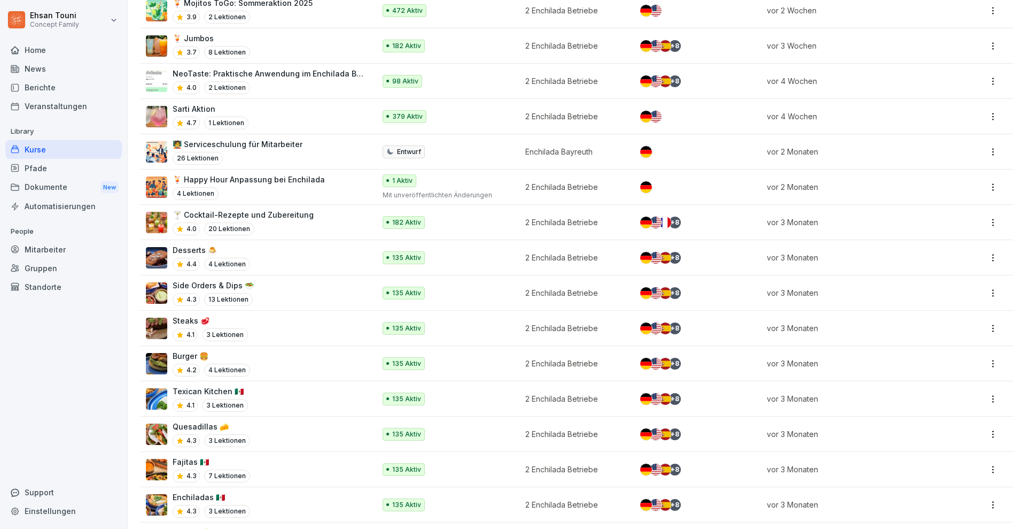
click at [284, 265] on div "Desserts 🍮 4.4 4 Lektionen" at bounding box center [255, 257] width 219 height 26
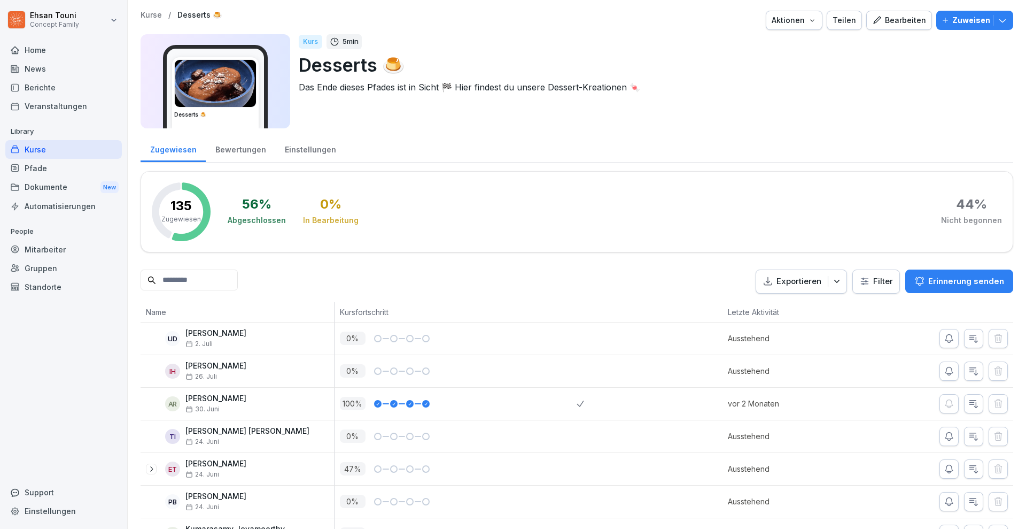
click at [245, 155] on div "Bewertungen" at bounding box center [240, 148] width 69 height 27
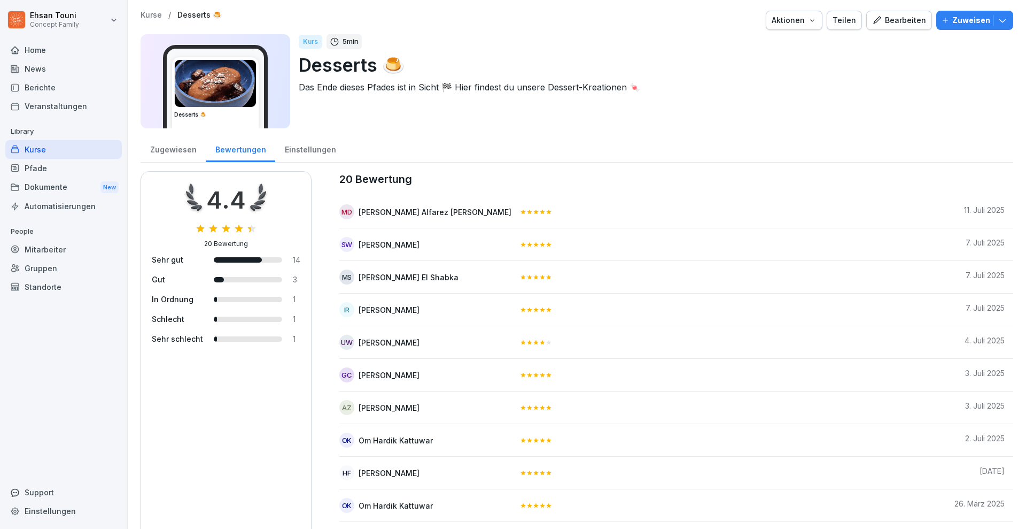
click at [178, 150] on div "Zugewiesen" at bounding box center [173, 148] width 65 height 27
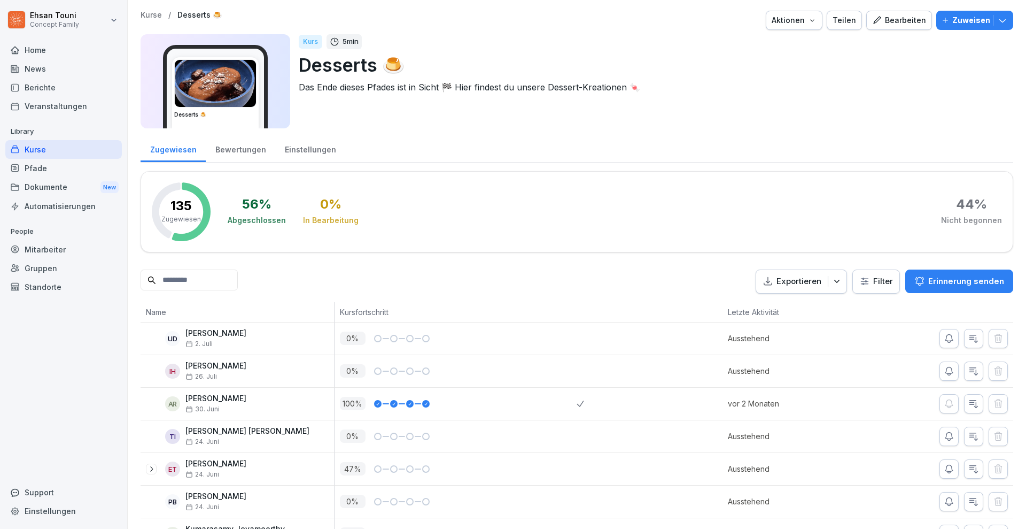
click at [891, 21] on div "Bearbeiten" at bounding box center [899, 20] width 54 height 12
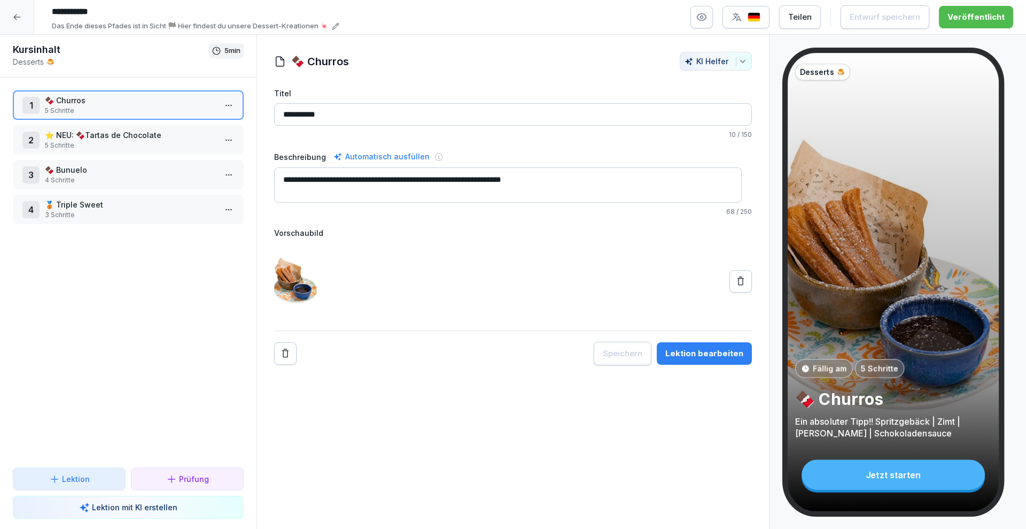
click at [123, 138] on p "⭐️ NEU: 🍫Tartas de Chocolate" at bounding box center [130, 134] width 171 height 11
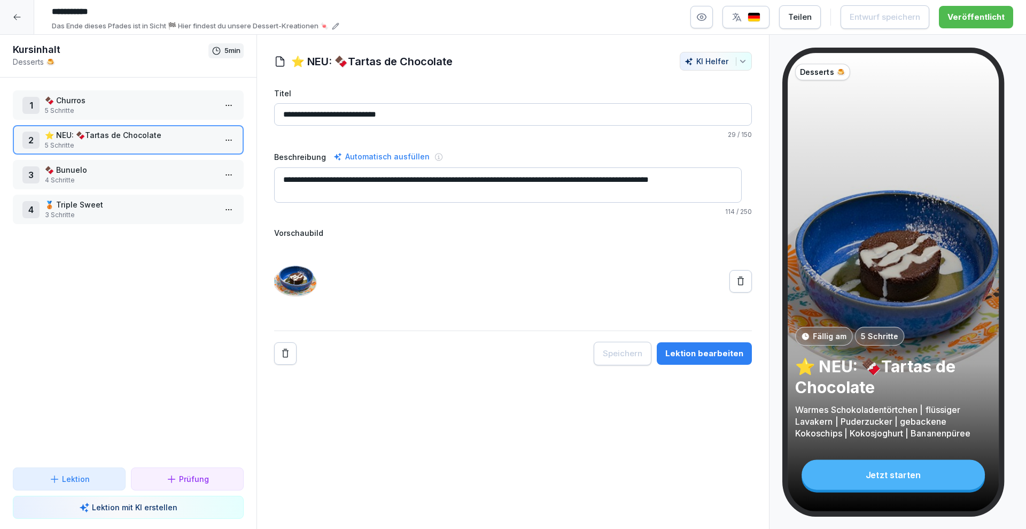
click at [688, 352] on div "Lektion bearbeiten" at bounding box center [704, 353] width 78 height 12
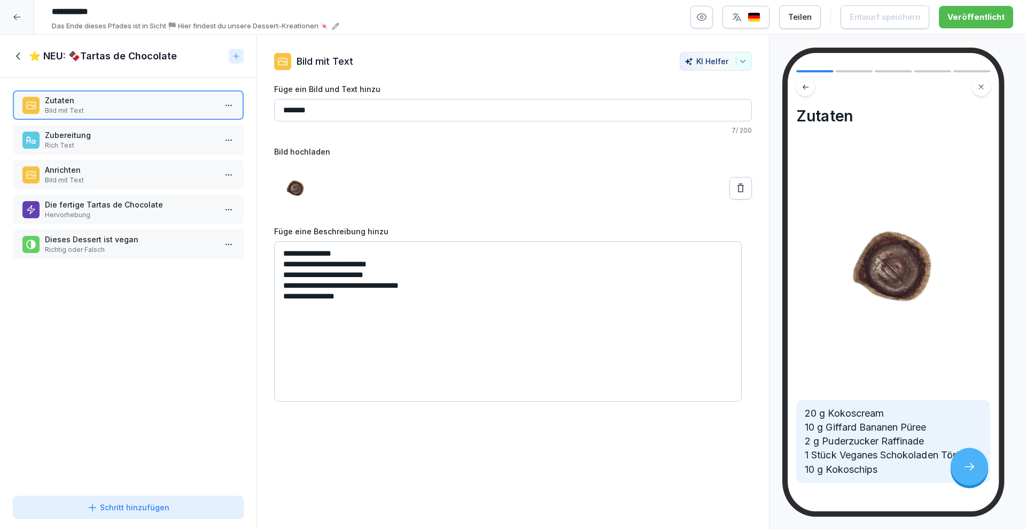
click at [107, 134] on p "Zubereitung" at bounding box center [130, 134] width 171 height 11
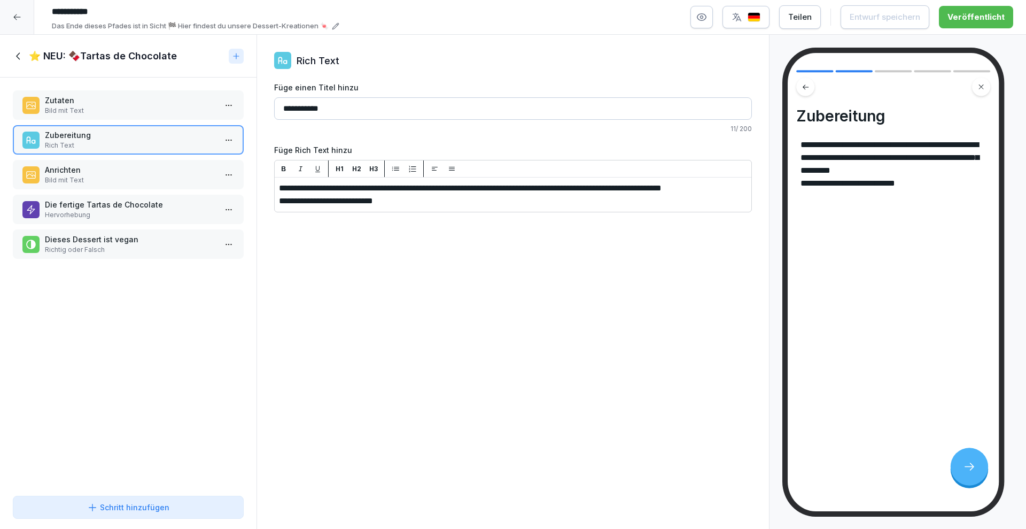
click at [121, 168] on p "Anrichten" at bounding box center [130, 169] width 171 height 11
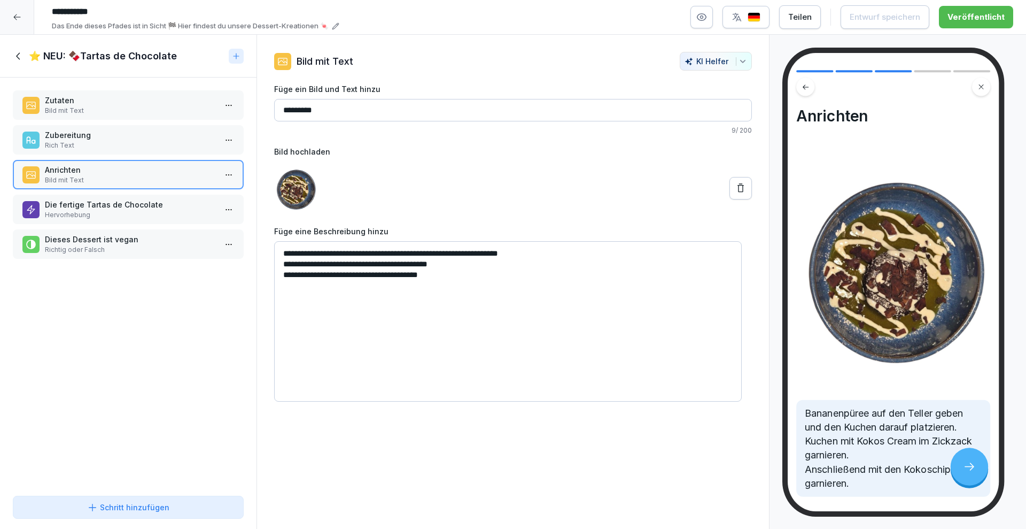
click at [130, 206] on p "Die fertige Tartas de Chocolate" at bounding box center [130, 204] width 171 height 11
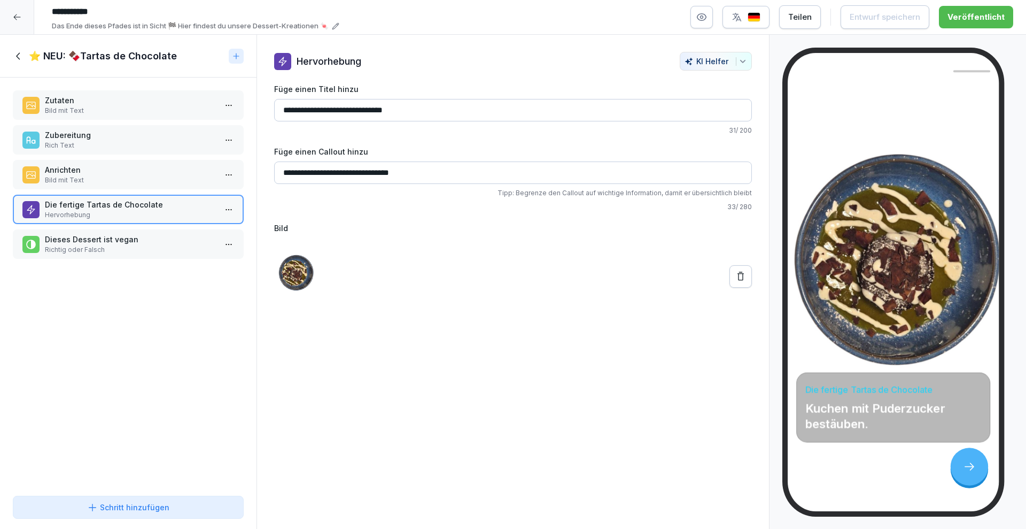
click at [126, 237] on p "Dieses Dessert ist vegan" at bounding box center [130, 239] width 171 height 11
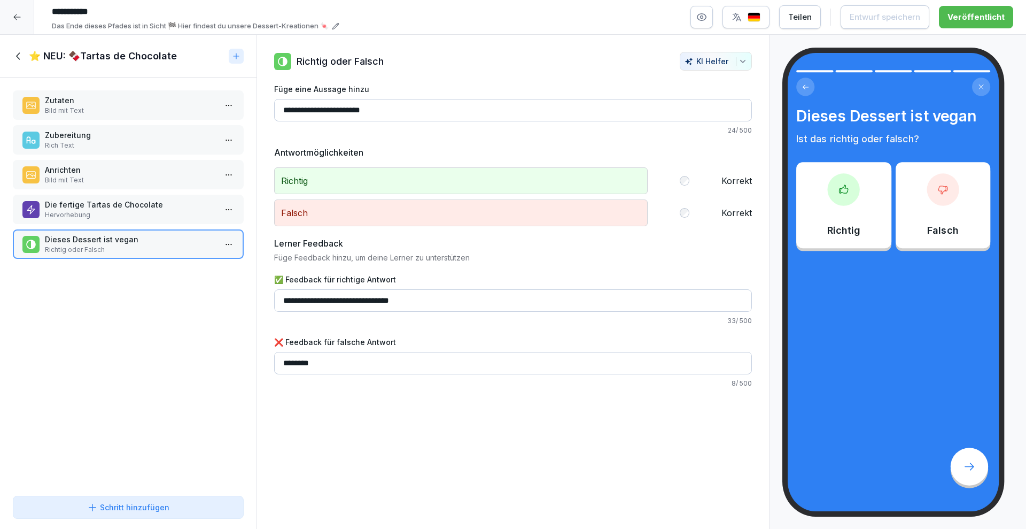
click at [19, 5] on div at bounding box center [17, 17] width 34 height 34
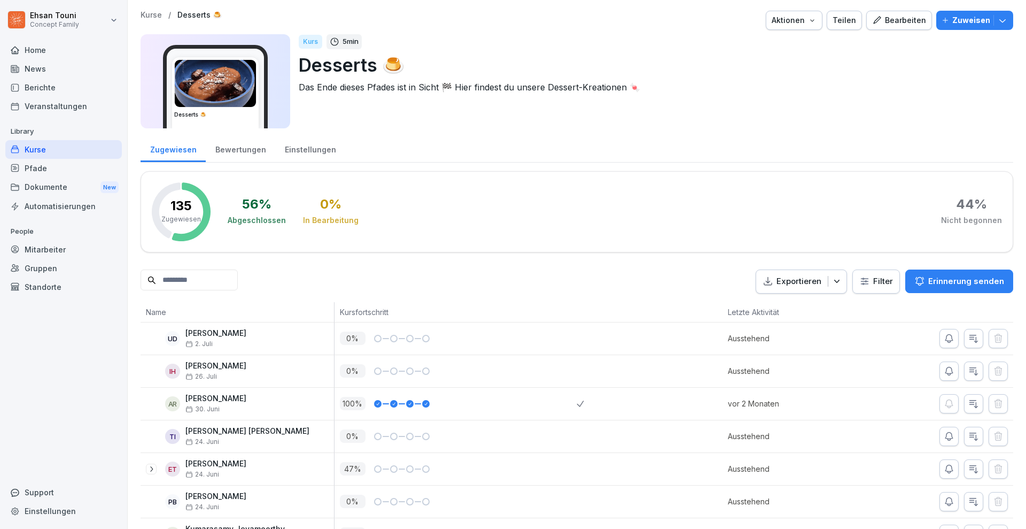
click at [104, 150] on div "Kurse" at bounding box center [63, 149] width 116 height 19
